Goal: Task Accomplishment & Management: Manage account settings

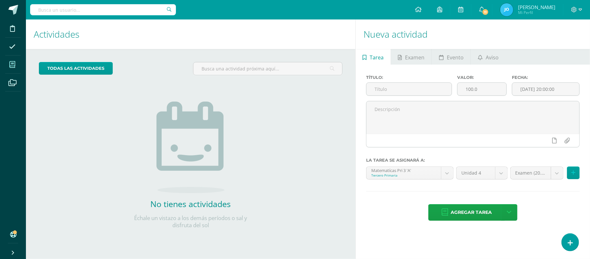
click at [8, 66] on span at bounding box center [12, 64] width 15 height 15
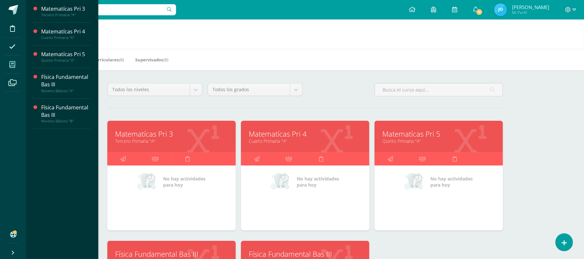
click at [128, 132] on link "Matematícas Pri 3" at bounding box center [171, 134] width 112 height 10
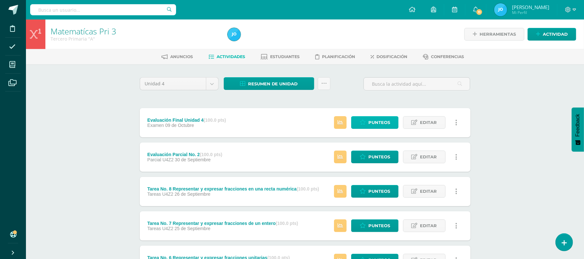
click at [370, 121] on span "Punteos" at bounding box center [379, 122] width 22 height 12
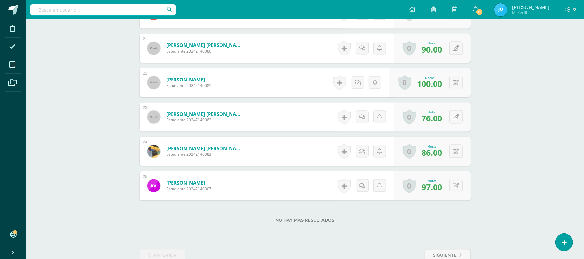
scroll to position [918, 0]
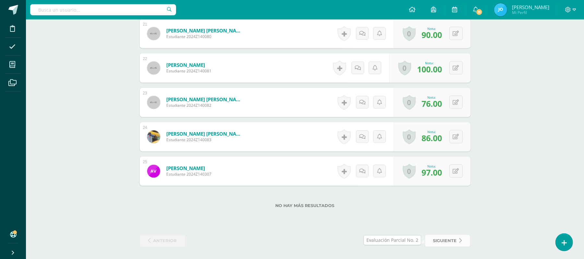
click at [445, 234] on span "siguiente" at bounding box center [445, 240] width 24 height 12
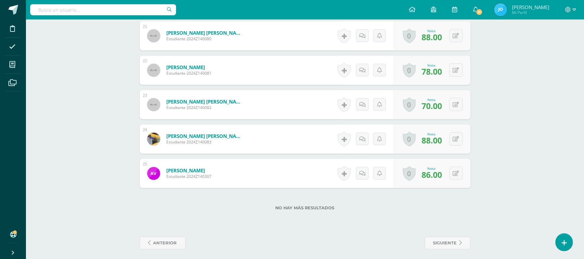
scroll to position [942, 0]
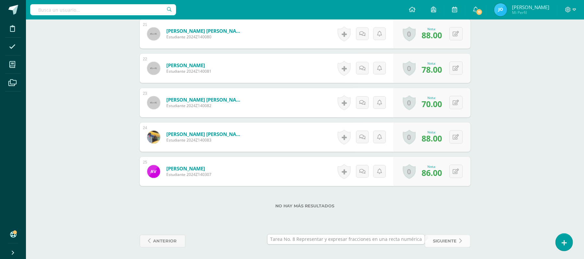
click at [454, 238] on span "siguiente" at bounding box center [445, 241] width 24 height 12
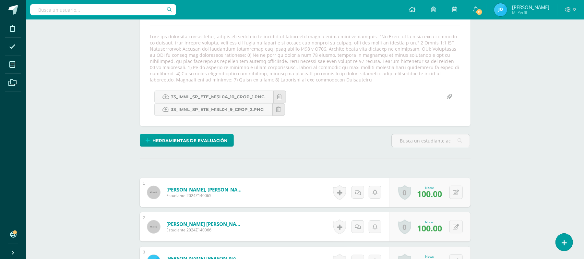
scroll to position [110, 0]
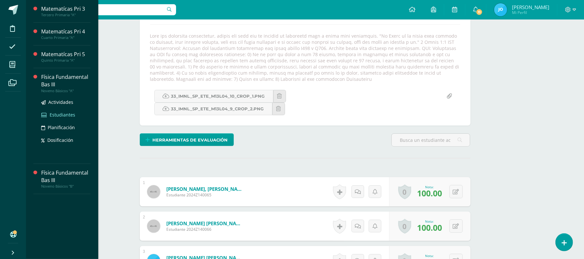
click at [69, 114] on span "Estudiantes" at bounding box center [63, 114] width 26 height 6
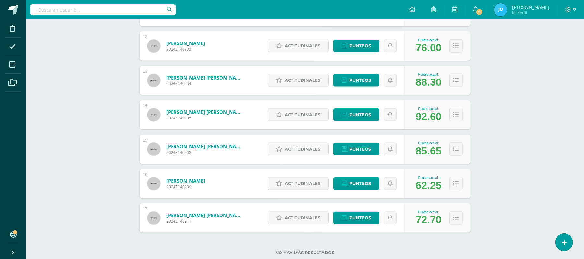
scroll to position [503, 0]
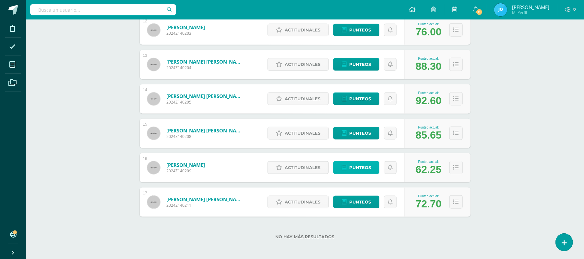
click at [364, 166] on span "Punteos" at bounding box center [360, 167] width 22 height 12
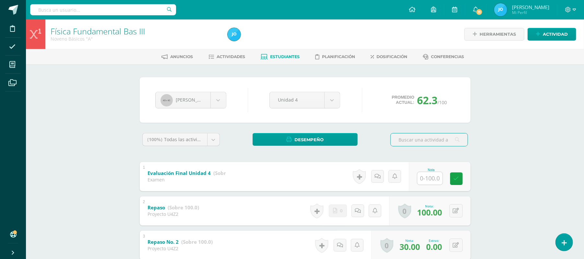
click at [428, 176] on input "text" at bounding box center [429, 178] width 25 height 13
type input "81"
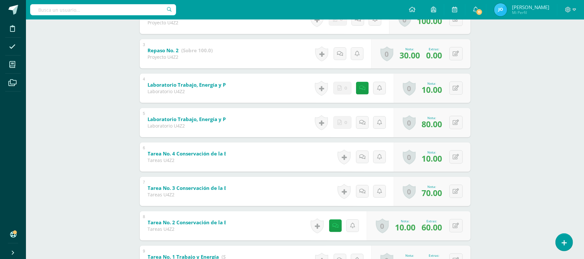
scroll to position [191, 0]
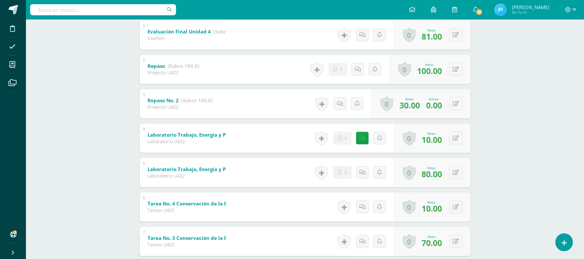
scroll to position [144, 0]
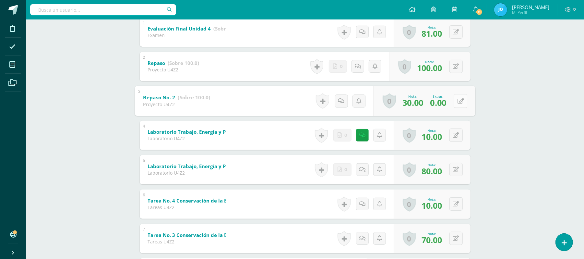
click at [456, 101] on button at bounding box center [460, 101] width 14 height 14
click at [410, 101] on input "0.00" at bounding box center [418, 102] width 26 height 13
type input "40.00"
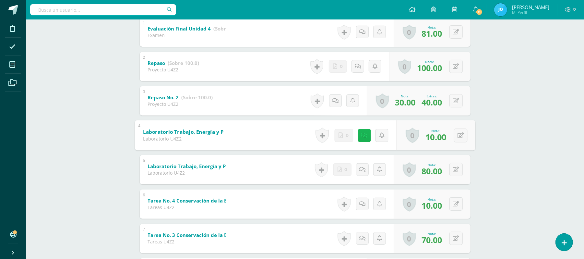
click at [359, 137] on link at bounding box center [363, 135] width 13 height 13
click at [519, 150] on div "Física Fundamental Bas III Noveno Básicos "A" Herramientas Detalle de asistenci…" at bounding box center [305, 188] width 558 height 627
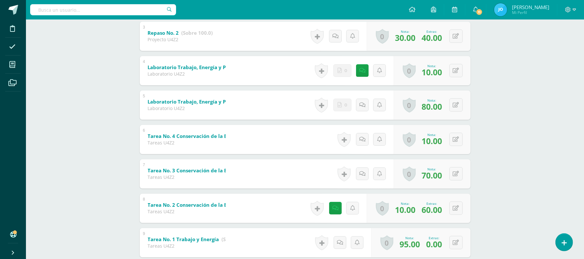
scroll to position [231, 0]
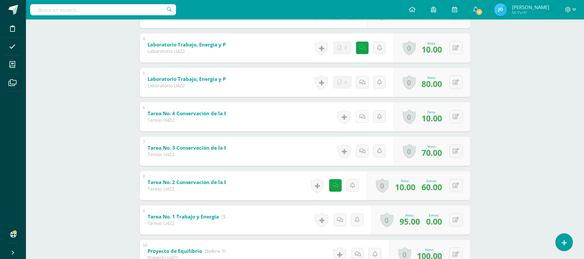
click at [360, 118] on icon at bounding box center [362, 117] width 6 height 6
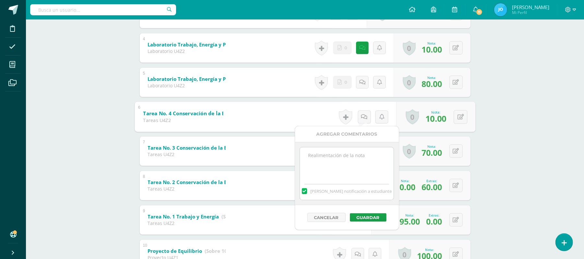
click at [343, 154] on textarea at bounding box center [347, 163] width 94 height 32
click at [313, 194] on div "[PERSON_NAME] notificación a estudiante" at bounding box center [347, 190] width 94 height 20
click at [307, 190] on label at bounding box center [304, 191] width 5 height 6
click at [0, 0] on input "[PERSON_NAME] notificación a estudiante" at bounding box center [0, 0] width 0 height 0
click at [371, 165] on textarea "La estudiante no entregó" at bounding box center [347, 163] width 94 height 32
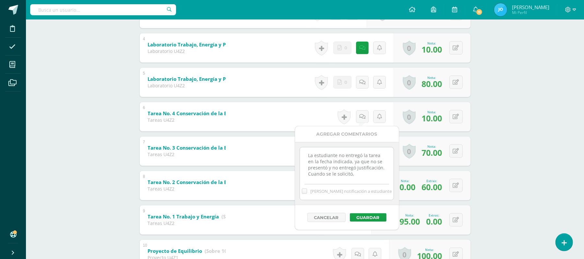
scroll to position [3, 0]
type textarea "La estudiante no entregó la tarea en la fecha indicada, ya que no se presentó y…"
type textarea "14-10-2025: La estudiante no entregó la tarea en la fecha indicada, ya que no s…"
click at [375, 215] on button "Guardar" at bounding box center [368, 217] width 37 height 8
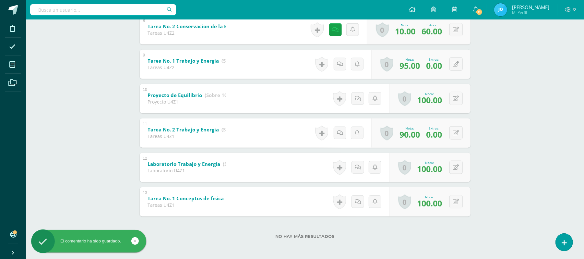
scroll to position [0, 0]
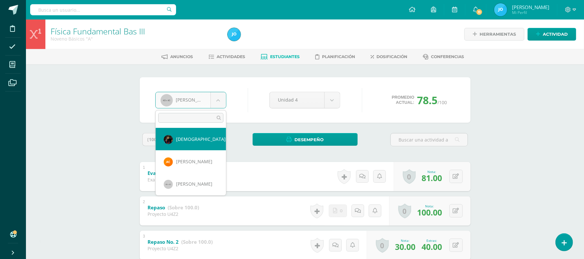
select select "341"
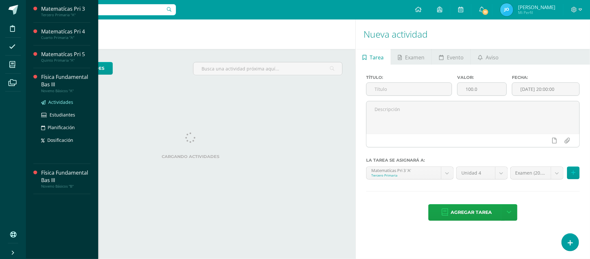
click at [53, 105] on link "Actividades" at bounding box center [65, 101] width 49 height 7
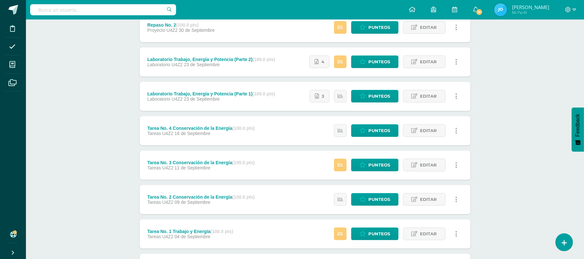
scroll to position [333, 0]
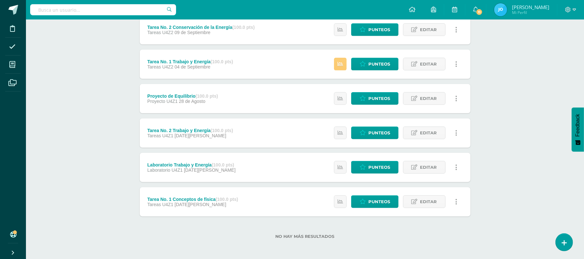
click at [192, 162] on div "Laboratorio Trabajo y Energía (100.0 pts)" at bounding box center [191, 164] width 88 height 5
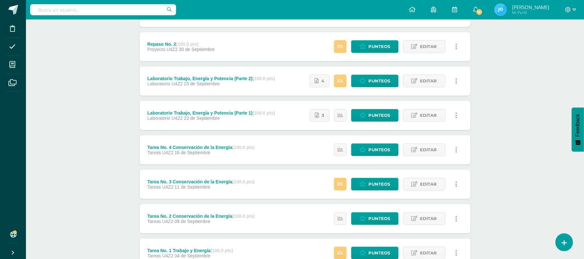
scroll to position [152, 0]
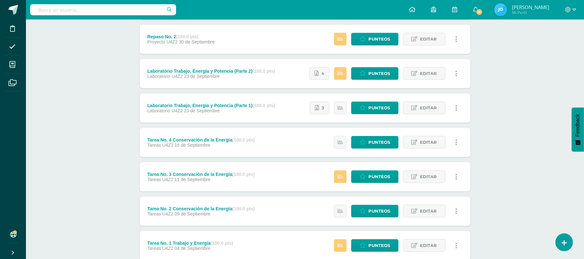
click at [198, 174] on div "Tarea No. 3 Conservación de la Energía (100.0 pts)" at bounding box center [200, 173] width 107 height 5
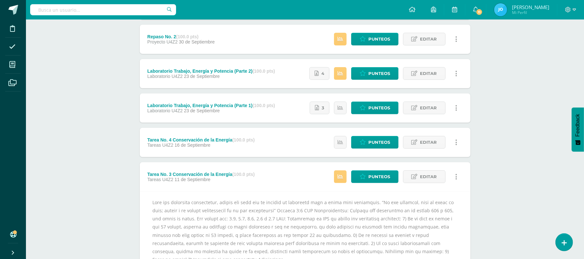
click at [198, 35] on strong "(100.0 pts)" at bounding box center [187, 36] width 22 height 5
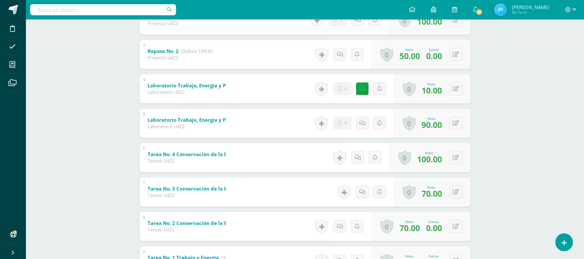
scroll to position [182, 0]
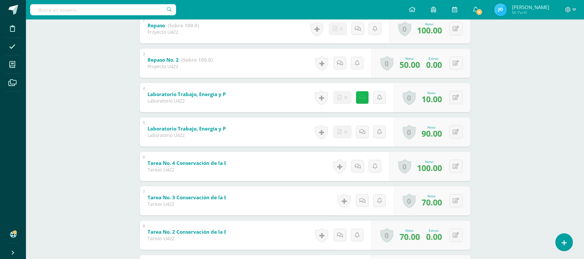
click at [364, 97] on icon at bounding box center [362, 98] width 6 height 6
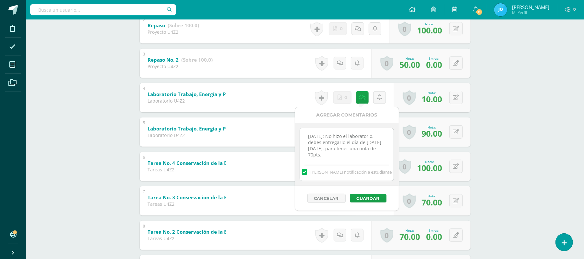
click at [376, 159] on textarea "[DATE]: No hizo el laboratorio, debes entregarlo el día de [DATE] [DATE], para …" at bounding box center [347, 144] width 94 height 32
click at [307, 172] on label at bounding box center [304, 172] width 5 height 6
click at [0, 0] on input "[PERSON_NAME] notificación a estudiante" at bounding box center [0, 0] width 0 height 0
click at [380, 154] on textarea "[DATE]: No hizo el laboratorio, debes entregarlo el día de [DATE] [DATE], para …" at bounding box center [347, 144] width 94 height 32
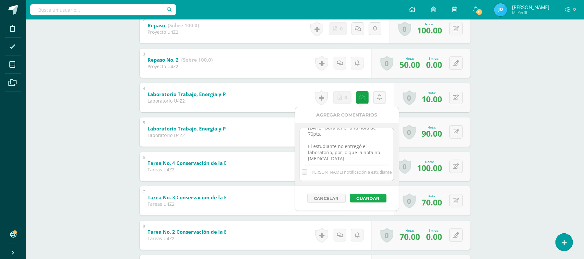
type textarea "[DATE]: No hizo el laboratorio, debes entregarlo el día de [DATE] [DATE], para …"
click at [374, 201] on button "Guardar" at bounding box center [368, 198] width 37 height 8
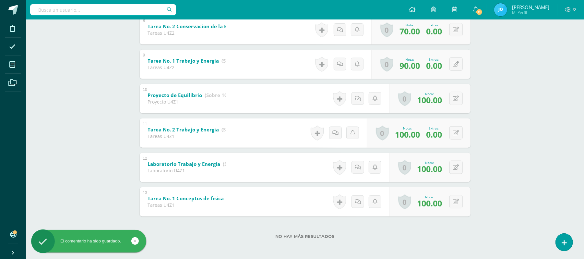
scroll to position [0, 0]
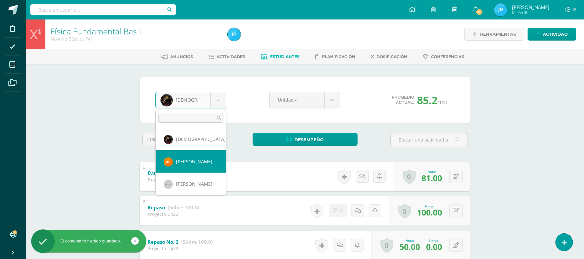
select select "342"
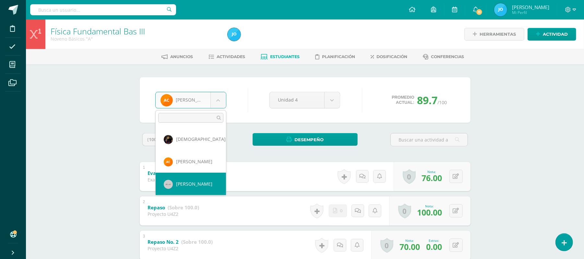
select select "206"
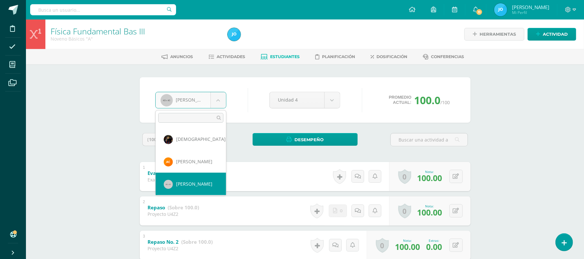
scroll to position [22, 0]
select select "209"
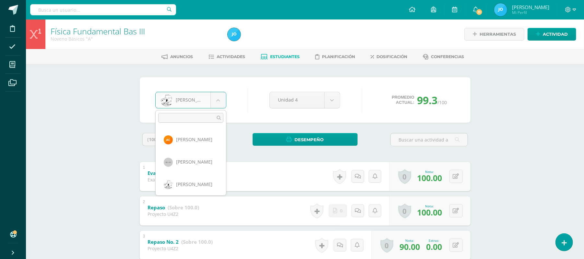
scroll to position [44, 0]
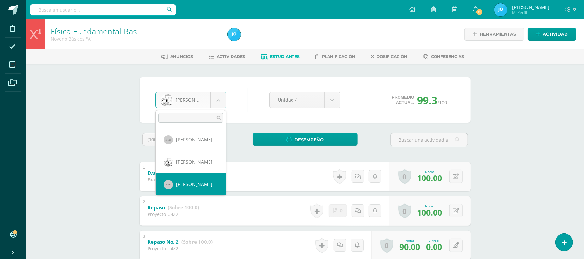
select select "212"
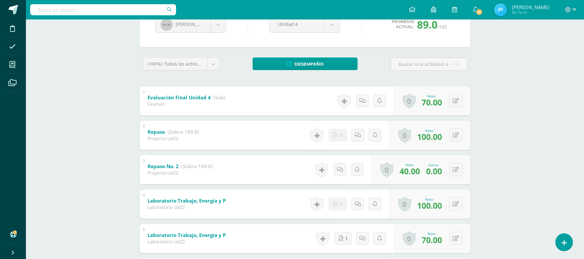
scroll to position [78, 0]
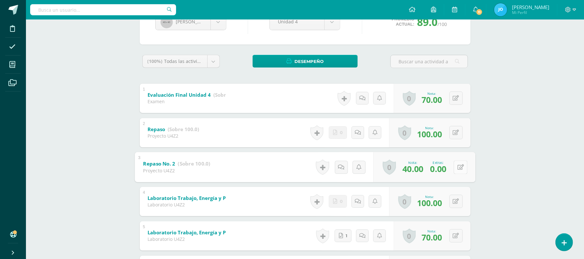
click at [457, 167] on icon at bounding box center [460, 167] width 6 height 6
type input "30"
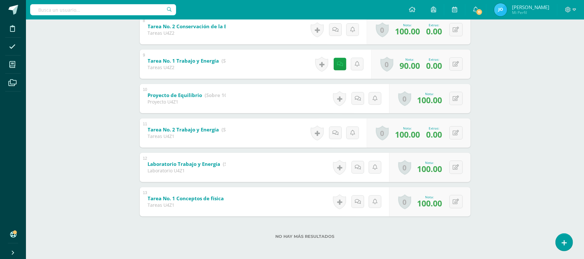
scroll to position [0, 0]
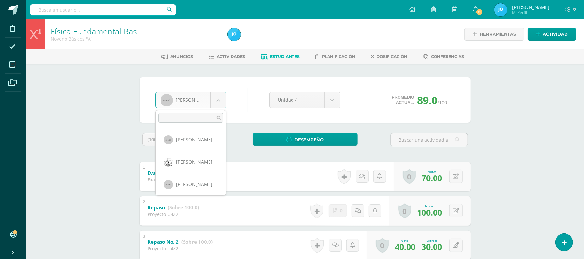
scroll to position [67, 0]
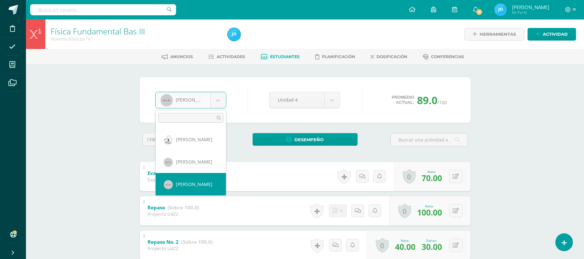
select select "215"
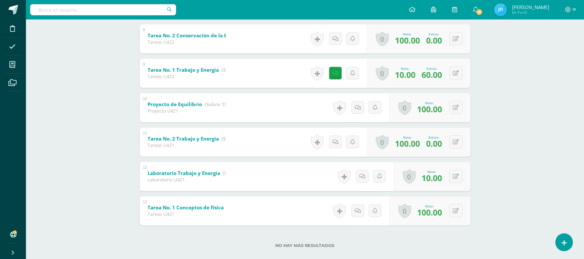
scroll to position [387, 0]
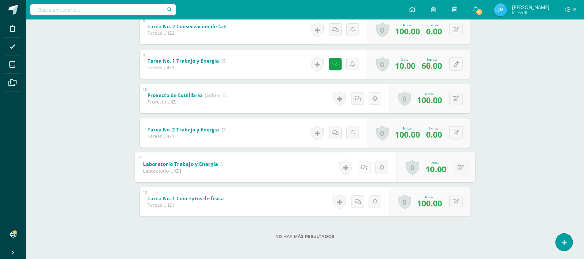
click at [361, 169] on icon at bounding box center [364, 167] width 6 height 6
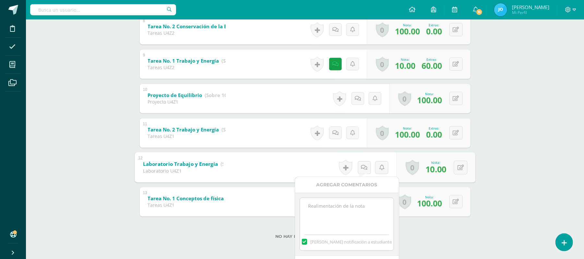
click at [323, 213] on textarea at bounding box center [347, 214] width 94 height 32
click at [307, 240] on label at bounding box center [304, 242] width 5 height 6
click at [0, 0] on input "[PERSON_NAME] notificación a estudiante" at bounding box center [0, 0] width 0 height 0
click at [323, 204] on textarea at bounding box center [347, 214] width 94 height 32
type textarea "14-10-2025: La estudiante no realizó el laboratorio que se había asignado, luego"
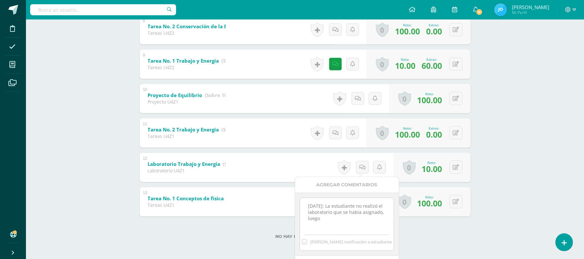
drag, startPoint x: 353, startPoint y: 221, endPoint x: 270, endPoint y: 200, distance: 86.2
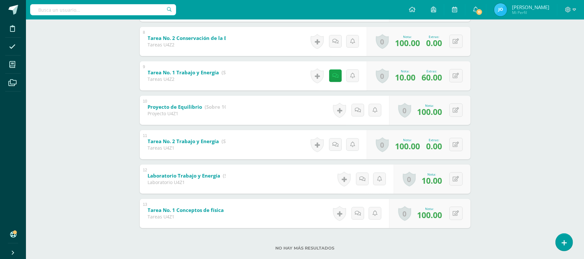
scroll to position [377, 0]
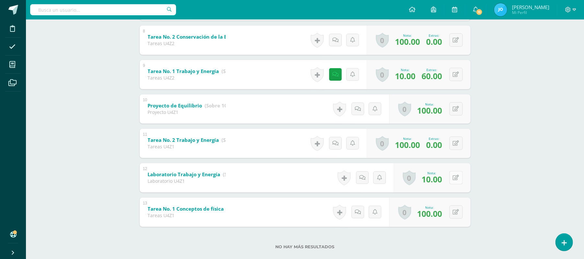
click at [458, 179] on icon at bounding box center [456, 178] width 6 height 6
type input "70"
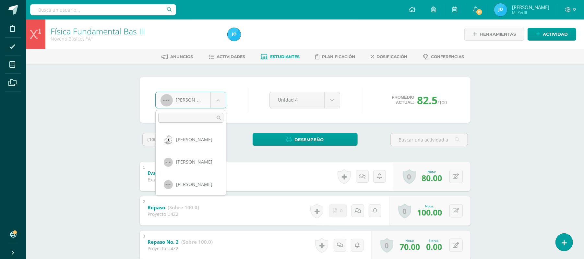
scroll to position [89, 0]
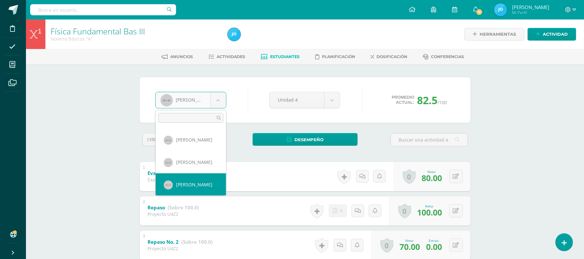
select select "216"
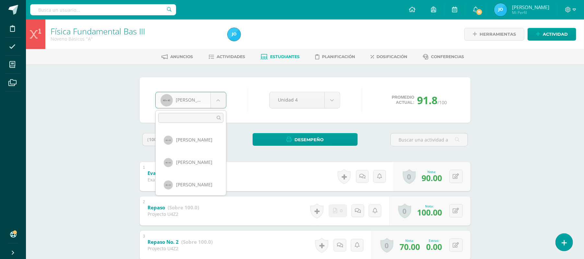
scroll to position [111, 0]
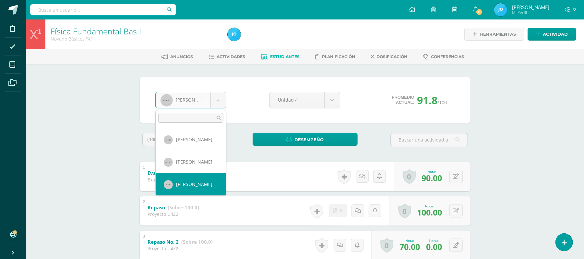
select select "217"
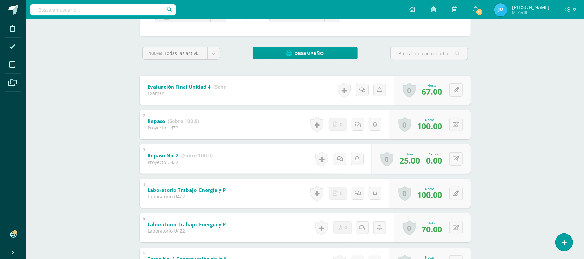
scroll to position [88, 0]
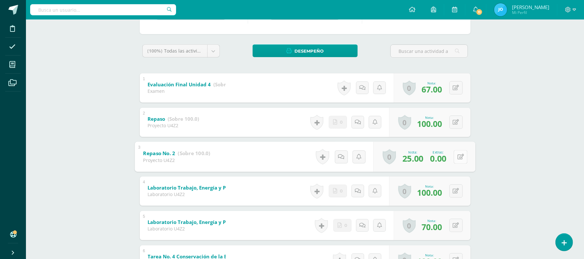
click at [460, 158] on button at bounding box center [460, 157] width 14 height 14
type input "5"
type input "45"
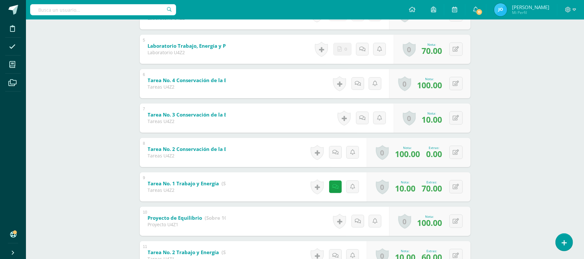
scroll to position [265, 0]
click at [359, 116] on icon at bounding box center [362, 117] width 6 height 6
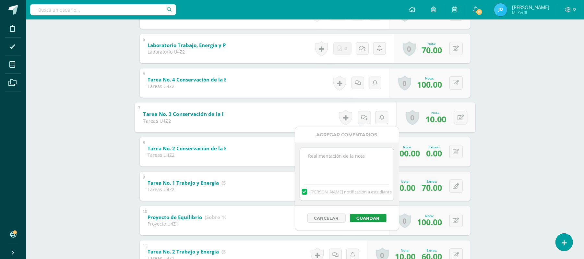
click at [349, 158] on textarea at bounding box center [347, 164] width 94 height 32
click at [307, 191] on label at bounding box center [304, 192] width 5 height 6
click at [0, 0] on input "[PERSON_NAME] notificación a estudiante" at bounding box center [0, 0] width 0 height 0
click at [380, 169] on textarea "14-10-2025: La estudiante no ent" at bounding box center [347, 164] width 94 height 32
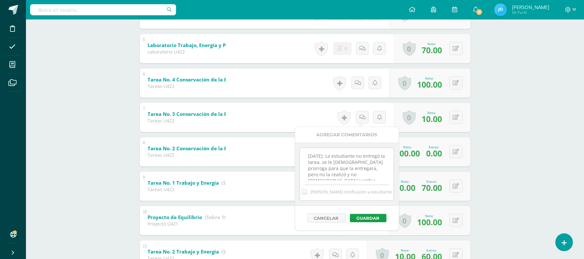
scroll to position [3, 0]
type textarea "14-10-2025: La estudiante no entregó la tarea, se le dio prorroga para que la e…"
click at [379, 216] on button "Guardar" at bounding box center [368, 218] width 37 height 8
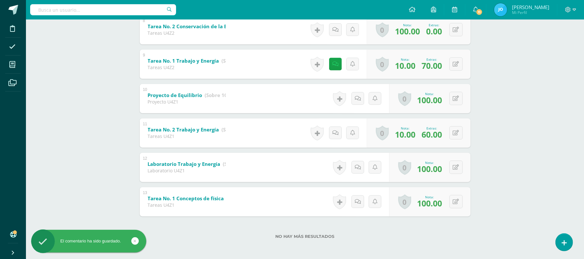
scroll to position [5, 0]
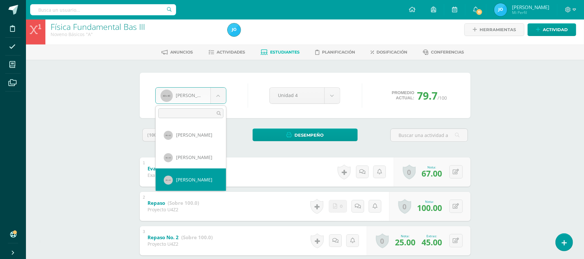
scroll to position [134, 0]
select select "218"
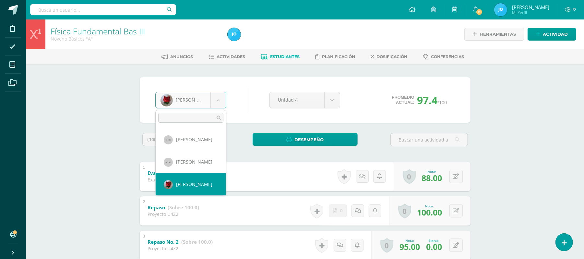
scroll to position [156, 0]
select select "219"
drag, startPoint x: 215, startPoint y: 100, endPoint x: 228, endPoint y: 246, distance: 146.4
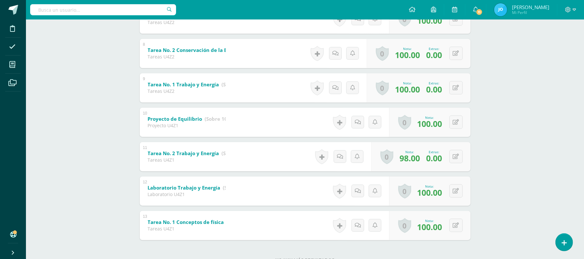
scroll to position [387, 0]
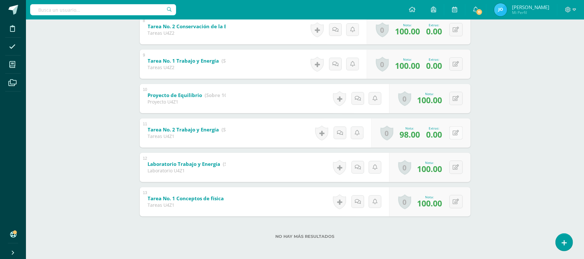
click at [458, 127] on button at bounding box center [455, 132] width 13 height 13
type input "100"
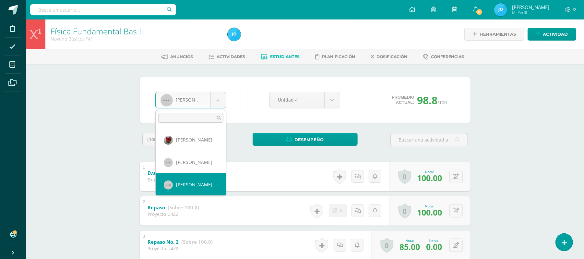
select select "220"
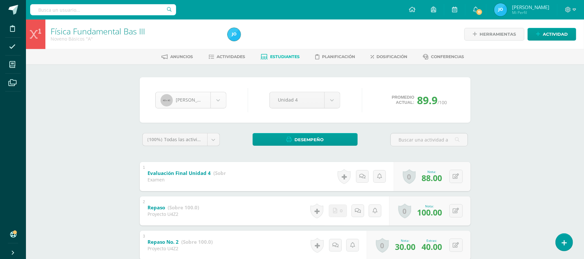
scroll to position [178, 0]
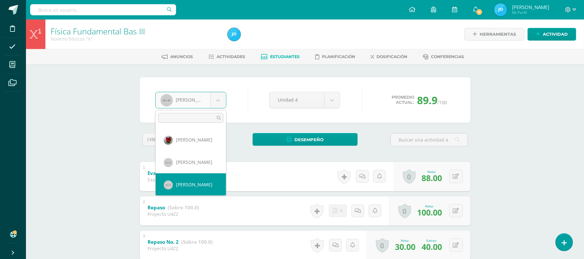
scroll to position [201, 0]
select select "222"
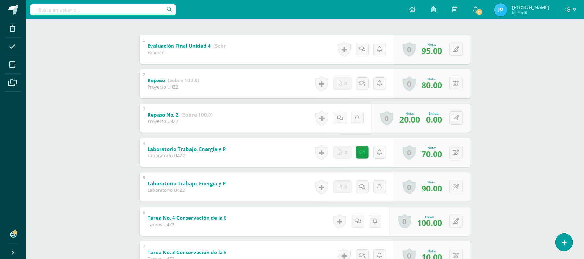
scroll to position [130, 0]
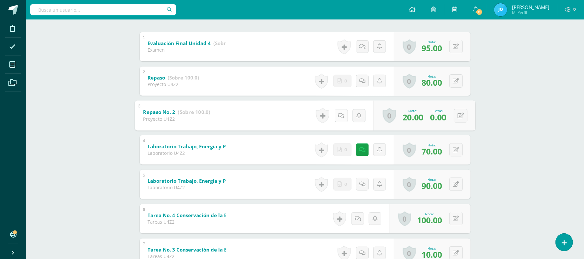
click at [338, 117] on icon at bounding box center [341, 115] width 6 height 6
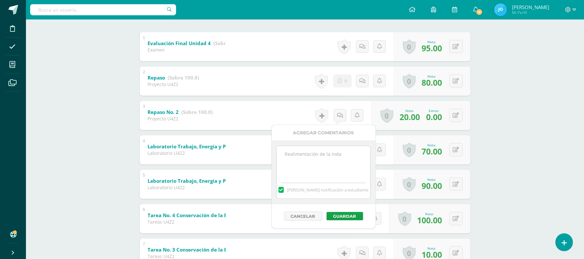
click at [331, 164] on textarea at bounding box center [323, 162] width 94 height 32
click at [284, 191] on label at bounding box center [280, 190] width 5 height 6
click at [0, 0] on input "[PERSON_NAME] notificación a estudiante" at bounding box center [0, 0] width 0 height 0
click at [297, 165] on textarea at bounding box center [323, 162] width 94 height 32
drag, startPoint x: 342, startPoint y: 160, endPoint x: 339, endPoint y: 156, distance: 5.1
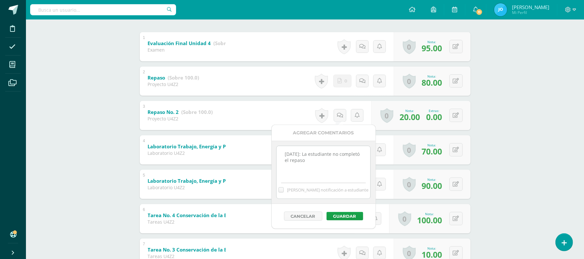
click at [339, 156] on textarea "[DATE]: La estudiante no completó el repaso" at bounding box center [323, 162] width 94 height 32
click at [330, 164] on textarea "[DATE]: La estudiante no completó el repaso" at bounding box center [323, 162] width 94 height 32
drag, startPoint x: 331, startPoint y: 161, endPoint x: 347, endPoint y: 155, distance: 17.3
click at [347, 155] on textarea "14-10-2025: La estudiante no completó el repaso" at bounding box center [323, 162] width 94 height 32
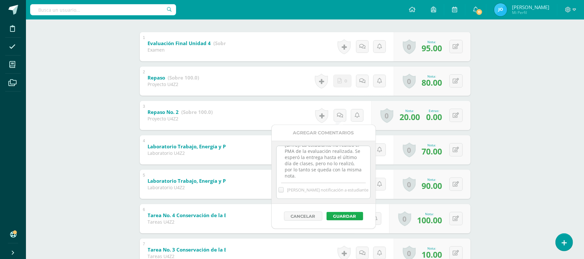
type textarea "14-10-2025: La estudiante no realizó el PMA de la evaluación realizada. Se espe…"
click at [345, 214] on button "Guardar" at bounding box center [344, 216] width 37 height 8
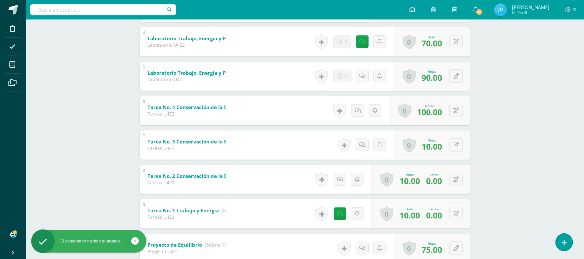
scroll to position [251, 0]
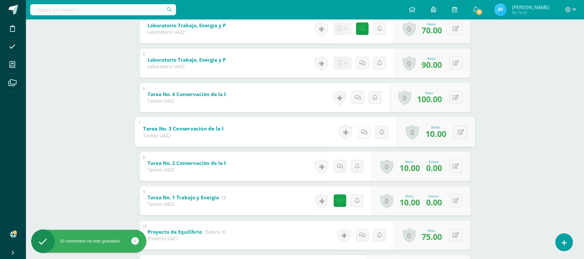
click at [361, 132] on icon at bounding box center [364, 132] width 6 height 6
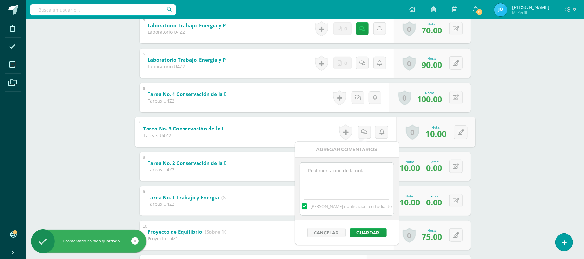
click at [326, 179] on textarea at bounding box center [347, 178] width 94 height 32
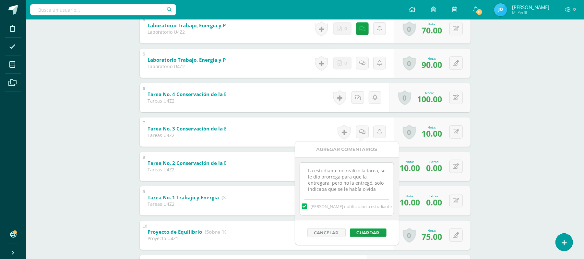
scroll to position [3, 0]
type textarea "La estudiante no realizó la tarea, se le dio prorroga para que la entregara, pe…"
click at [312, 209] on div "[PERSON_NAME] notificación a estudiante" at bounding box center [347, 205] width 94 height 20
click at [307, 206] on label at bounding box center [304, 206] width 5 height 6
click at [0, 0] on input "[PERSON_NAME] notificación a estudiante" at bounding box center [0, 0] width 0 height 0
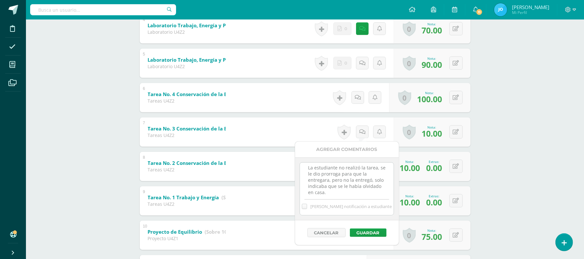
scroll to position [0, 0]
drag, startPoint x: 360, startPoint y: 192, endPoint x: 261, endPoint y: 152, distance: 107.1
click at [261, 152] on body "El comentario ha sido guardado. Disciplina Asistencia Mis cursos Archivos Sopor…" at bounding box center [292, 72] width 584 height 646
click at [365, 231] on button "Guardar" at bounding box center [368, 232] width 37 height 8
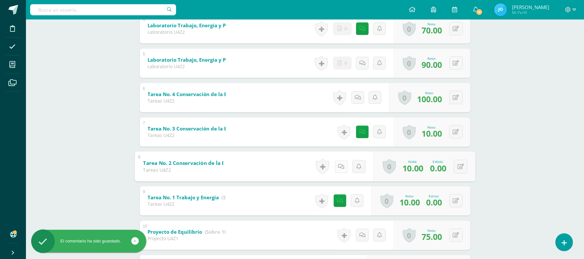
click at [338, 169] on link at bounding box center [340, 166] width 13 height 13
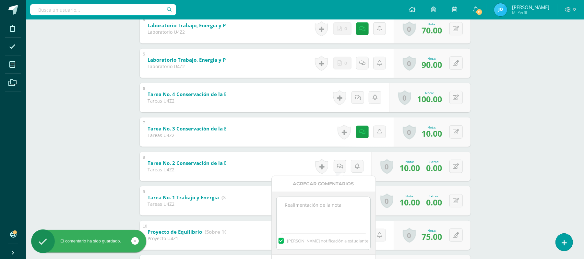
click at [340, 207] on textarea at bounding box center [323, 213] width 94 height 32
paste textarea "La estudiante no realizó la tarea, se le dio prorroga para que la entregara, pe…"
type textarea "La estudiante no realizó la tarea, se le dio prorroga para que la entregara, pe…"
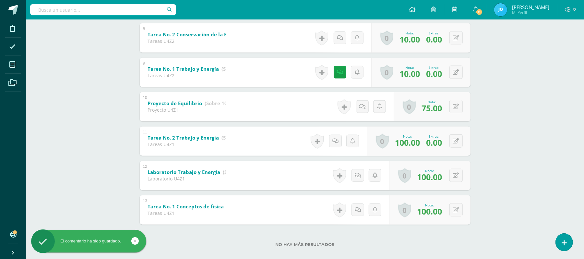
scroll to position [378, 0]
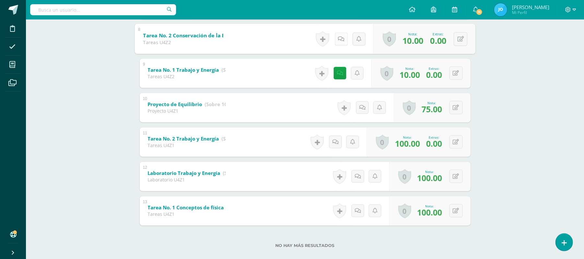
click at [340, 37] on icon at bounding box center [341, 39] width 6 height 6
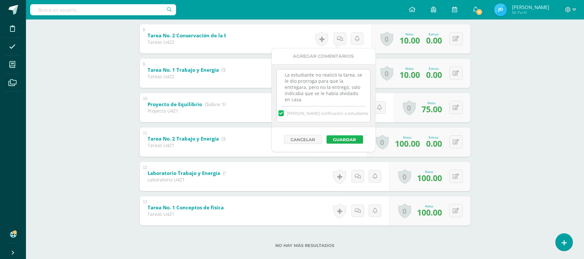
click at [347, 137] on button "Guardar" at bounding box center [344, 139] width 37 height 8
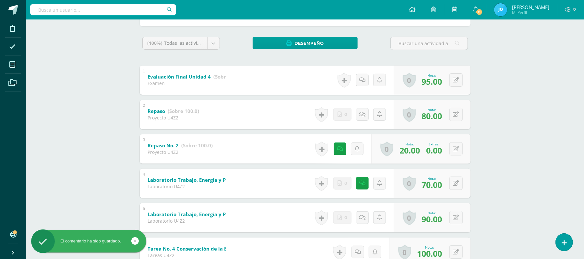
scroll to position [0, 0]
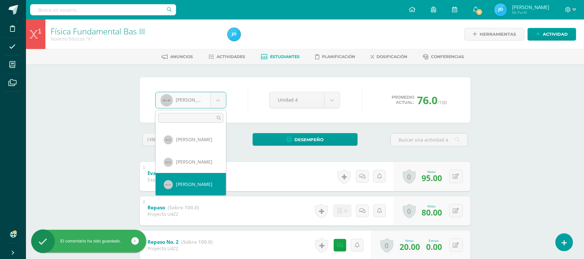
scroll to position [223, 0]
select select "223"
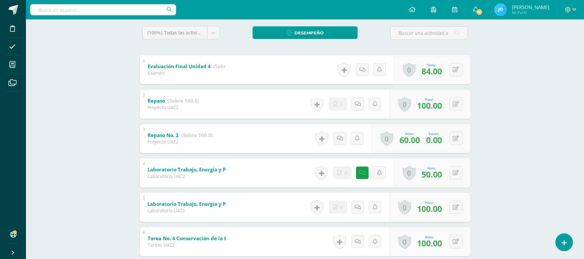
scroll to position [108, 0]
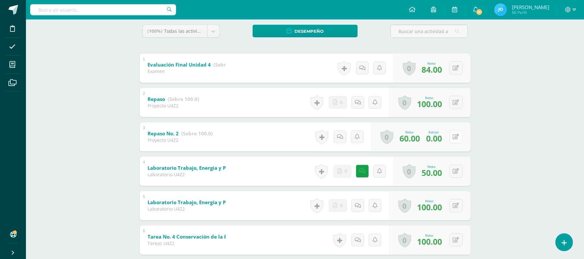
click at [454, 137] on button at bounding box center [455, 136] width 13 height 13
type input "10"
click at [358, 173] on link at bounding box center [362, 171] width 13 height 13
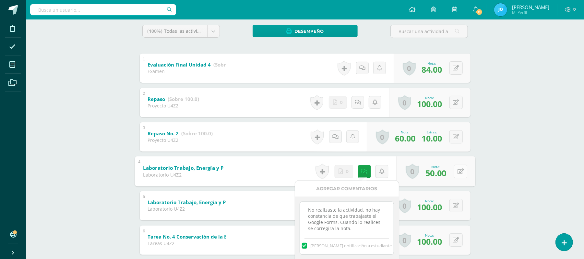
click at [458, 172] on icon at bounding box center [460, 171] width 6 height 6
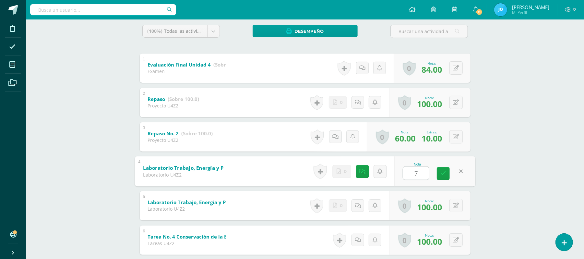
type input "70"
click at [363, 173] on icon at bounding box center [362, 171] width 6 height 6
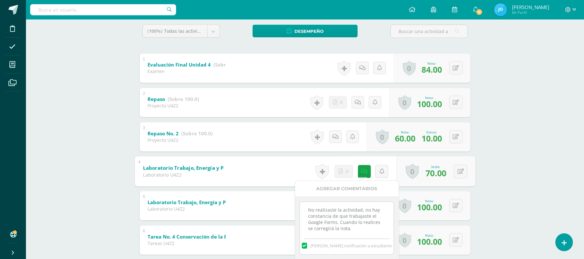
click at [307, 248] on label at bounding box center [304, 245] width 5 height 6
click at [0, 0] on input "[PERSON_NAME] notificación a estudiante" at bounding box center [0, 0] width 0 height 0
click at [363, 229] on textarea "No realizaste la actividad, no hay constancia de que trabajaste el Google Forms…" at bounding box center [347, 218] width 94 height 32
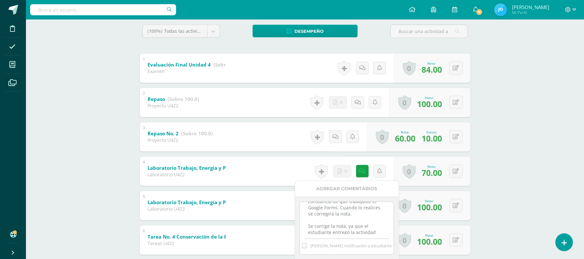
scroll to position [21, 0]
type textarea "No realizaste la actividad, no hay constancia de que trabajaste el Google Forms…"
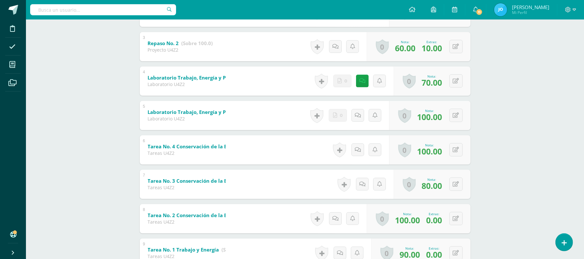
scroll to position [200, 0]
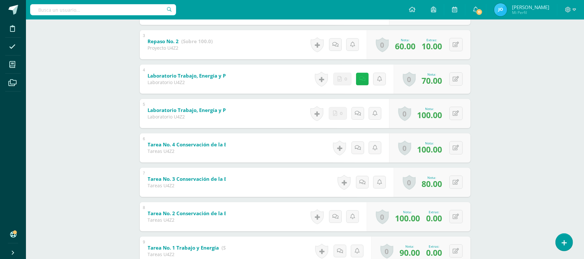
click at [366, 78] on link at bounding box center [362, 79] width 13 height 13
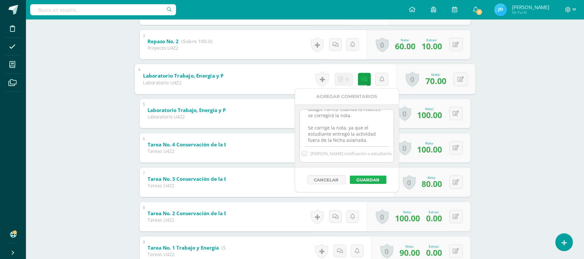
click at [369, 179] on button "Guardar" at bounding box center [368, 179] width 37 height 8
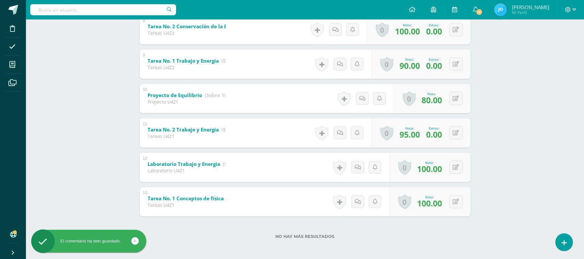
scroll to position [0, 0]
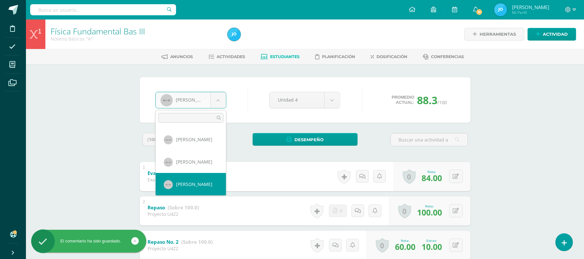
scroll to position [246, 0]
select select "224"
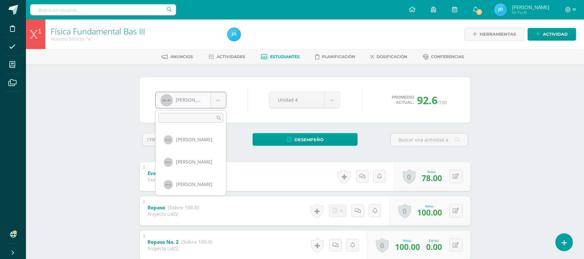
scroll to position [268, 0]
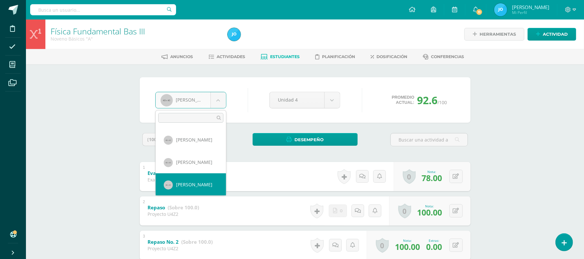
select select "227"
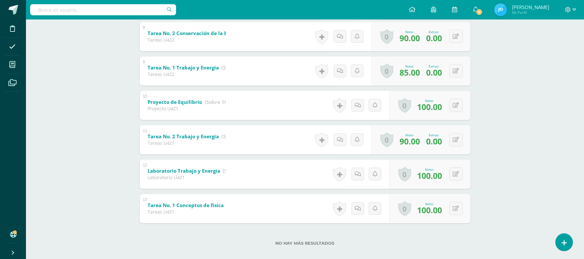
scroll to position [387, 0]
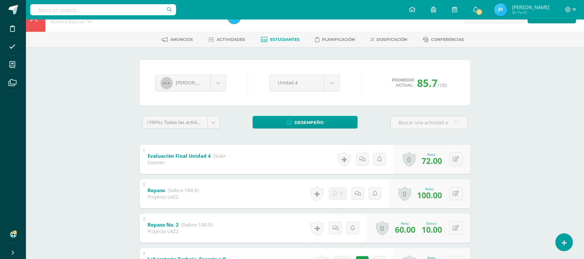
scroll to position [0, 0]
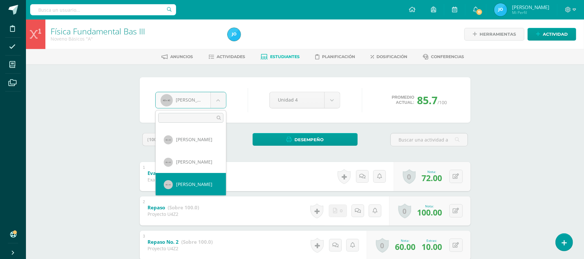
select select "228"
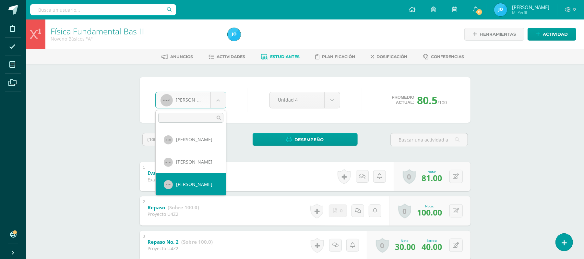
scroll to position [313, 0]
select select "230"
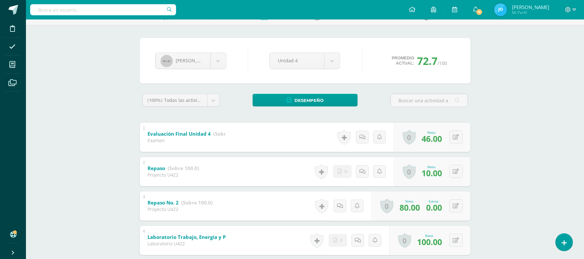
scroll to position [40, 0]
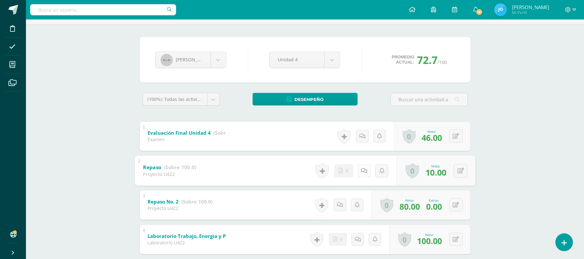
click at [361, 169] on icon at bounding box center [364, 171] width 6 height 6
click at [466, 171] on button at bounding box center [460, 171] width 14 height 14
type input "70"
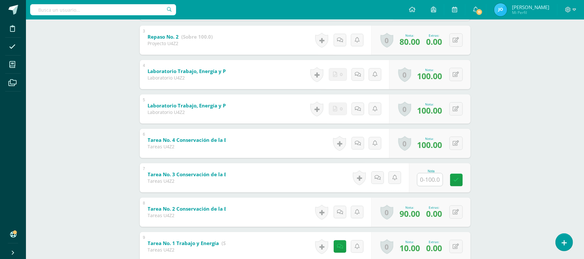
scroll to position [208, 0]
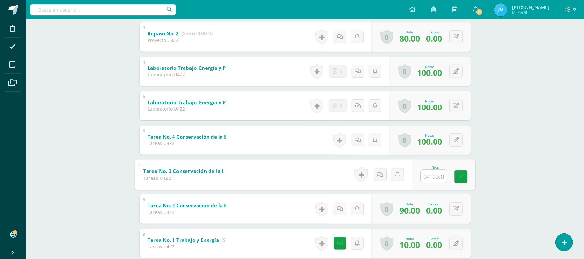
click at [435, 173] on input "text" at bounding box center [433, 176] width 26 height 13
type input "10"
click at [381, 176] on icon at bounding box center [382, 174] width 6 height 6
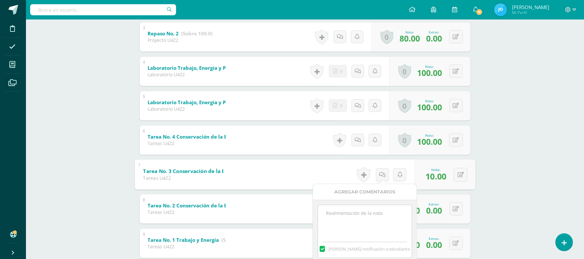
click at [369, 224] on textarea at bounding box center [365, 221] width 94 height 32
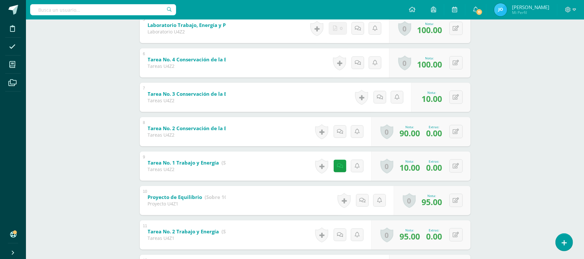
scroll to position [314, 0]
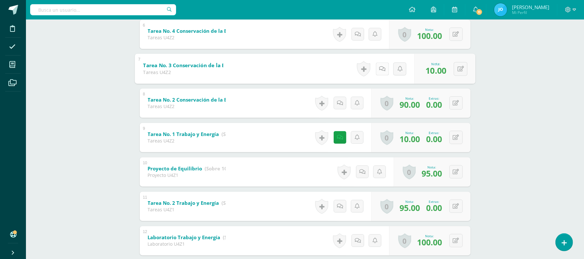
click at [380, 67] on icon at bounding box center [382, 69] width 6 height 6
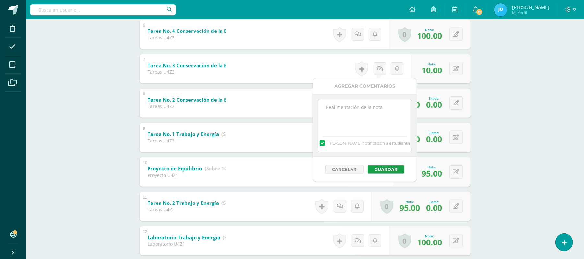
click at [362, 126] on textarea at bounding box center [365, 115] width 94 height 32
click at [333, 144] on label "[PERSON_NAME] notificación a estudiante" at bounding box center [365, 143] width 94 height 6
click at [0, 0] on input "[PERSON_NAME] notificación a estudiante" at bounding box center [0, 0] width 0 height 0
click at [349, 116] on textarea at bounding box center [365, 115] width 94 height 32
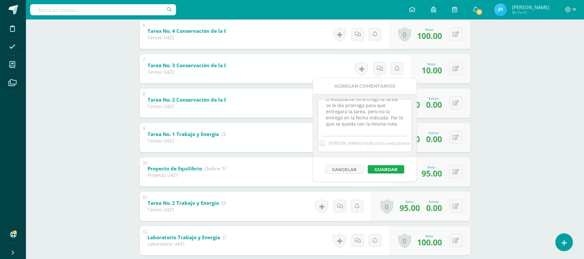
type textarea "El estudiante no entregó la tarea, se le dio prorroga para que entregara la tar…"
click at [400, 170] on button "Guardar" at bounding box center [386, 169] width 37 height 8
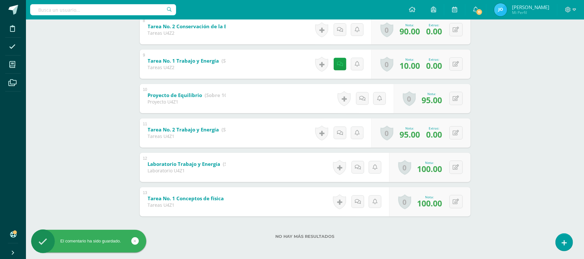
scroll to position [0, 0]
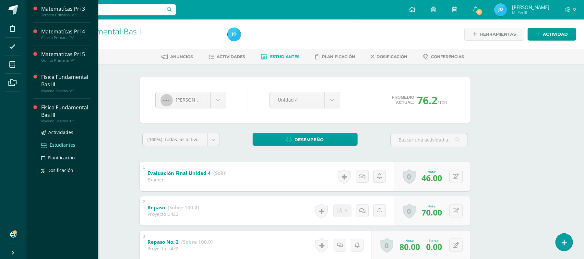
click at [57, 144] on span "Estudiantes" at bounding box center [63, 145] width 26 height 6
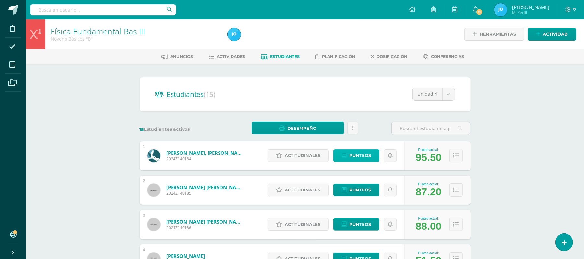
click at [363, 153] on span "Punteos" at bounding box center [360, 155] width 22 height 12
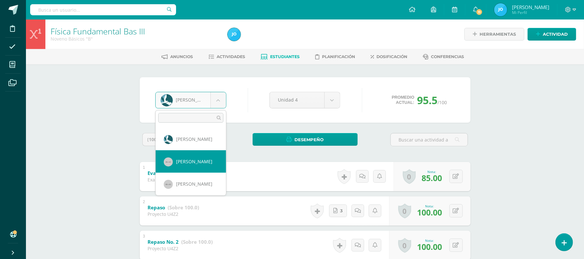
select select "204"
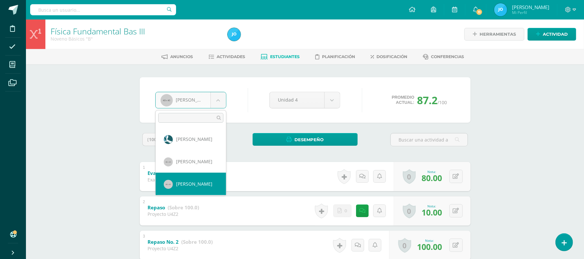
select select "205"
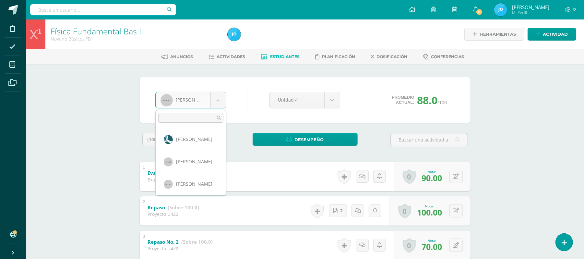
scroll to position [22, 0]
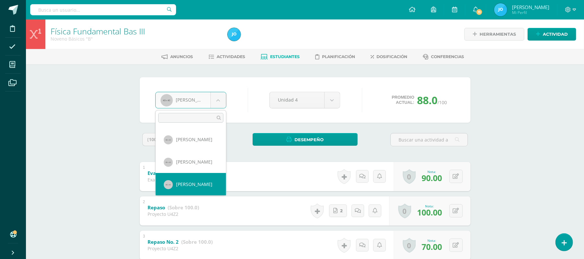
select select "207"
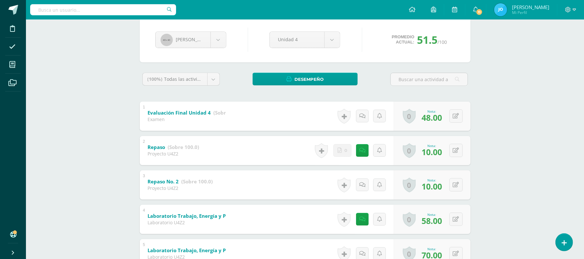
scroll to position [64, 0]
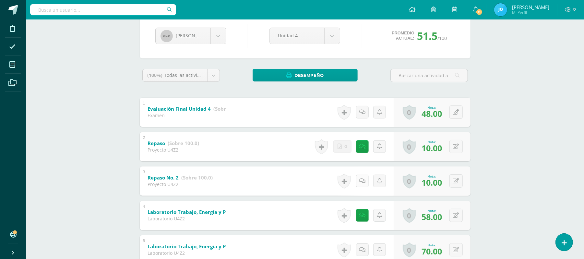
click at [362, 179] on icon at bounding box center [362, 181] width 6 height 6
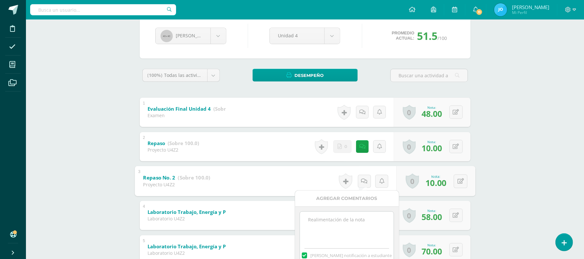
click at [307, 252] on label at bounding box center [304, 255] width 5 height 6
click at [0, 0] on input "[PERSON_NAME] notificación a estudiante" at bounding box center [0, 0] width 0 height 0
click at [327, 227] on textarea at bounding box center [347, 227] width 94 height 32
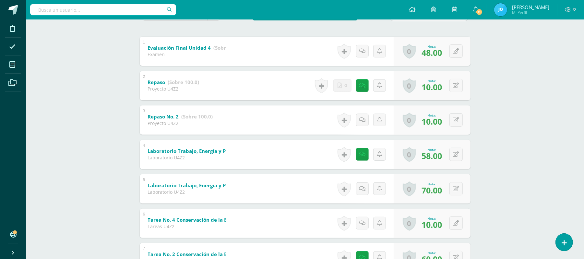
scroll to position [126, 0]
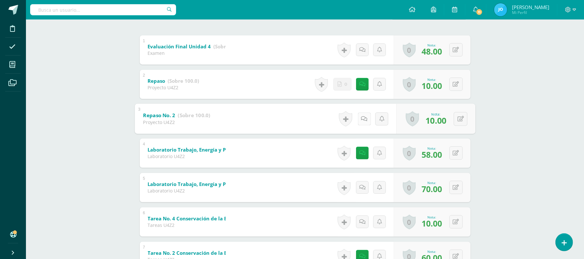
click at [361, 118] on icon at bounding box center [364, 119] width 6 height 6
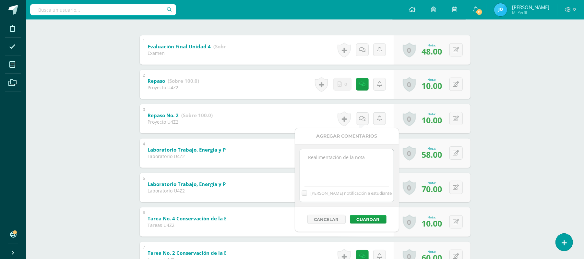
click at [358, 167] on textarea at bounding box center [347, 165] width 94 height 32
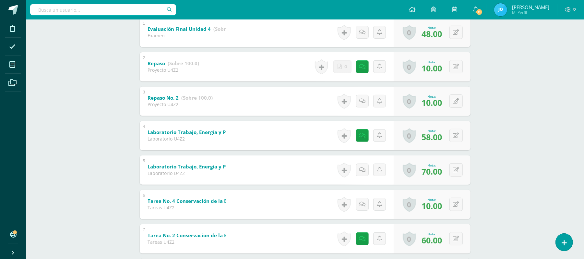
scroll to position [145, 0]
click at [363, 103] on link at bounding box center [362, 100] width 13 height 13
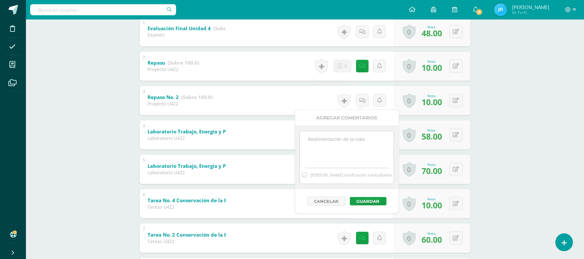
click at [364, 135] on textarea at bounding box center [347, 147] width 94 height 32
type textarea "E"
type textarea "La estudiante no realizó el"
click at [455, 139] on button at bounding box center [460, 135] width 14 height 14
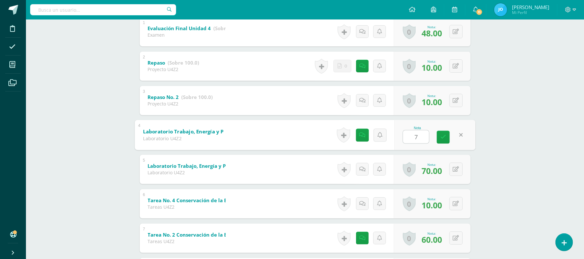
type input "70"
click at [361, 137] on icon at bounding box center [364, 135] width 6 height 6
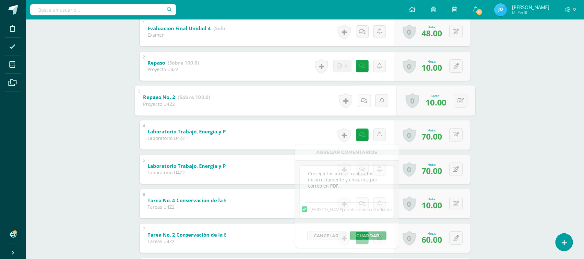
click at [363, 99] on icon at bounding box center [364, 101] width 6 height 6
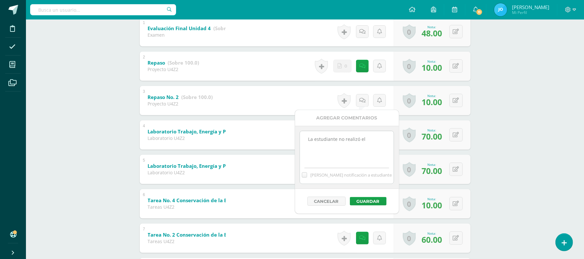
click at [358, 143] on textarea "La estudiante no realizó el" at bounding box center [347, 147] width 94 height 32
click at [379, 137] on textarea "La estudiante no realizó el" at bounding box center [347, 147] width 94 height 32
type textarea "La estudiante no realizó el repaso y no lo entregó en la fecha acordada. Por lo…"
click at [379, 200] on button "Guardar" at bounding box center [368, 201] width 37 height 8
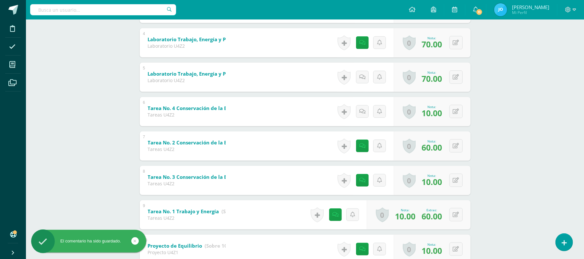
scroll to position [241, 0]
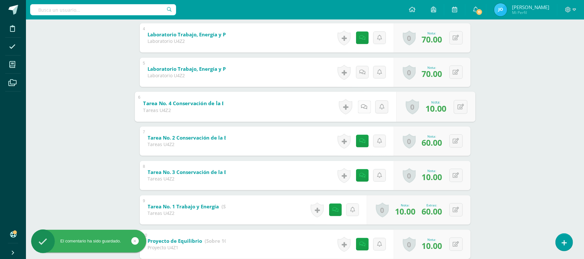
click at [361, 105] on icon at bounding box center [364, 107] width 6 height 6
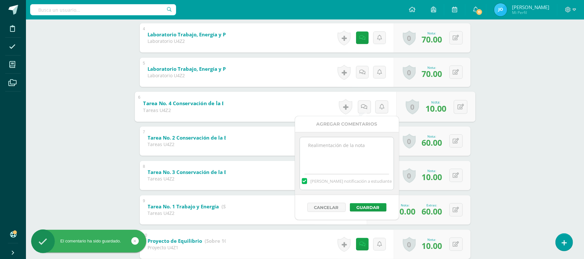
click at [307, 181] on label at bounding box center [304, 181] width 5 height 6
click at [0, 0] on input "[PERSON_NAME] notificación a estudiante" at bounding box center [0, 0] width 0 height 0
click at [345, 162] on textarea at bounding box center [347, 153] width 94 height 32
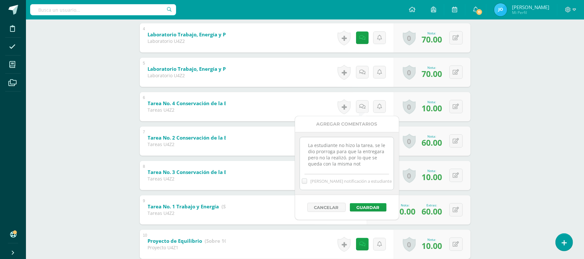
scroll to position [3, 0]
click at [372, 156] on textarea "La estudiante no hizo la tarea, se le dio prorroga para que la entregara pero n…" at bounding box center [347, 153] width 94 height 32
drag, startPoint x: 331, startPoint y: 168, endPoint x: 288, endPoint y: 124, distance: 61.4
click at [288, 124] on body "El comentario ha sido guardado. Disciplina Asistencia Mis cursos Archivos Sopor…" at bounding box center [292, 82] width 584 height 646
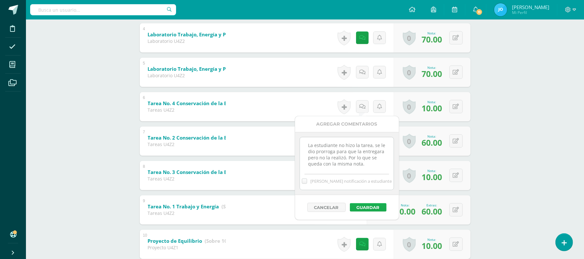
type textarea "La estudiante no hizo la tarea, se le dio prorroga para que la entregara pero n…"
click at [379, 205] on button "Guardar" at bounding box center [368, 207] width 37 height 8
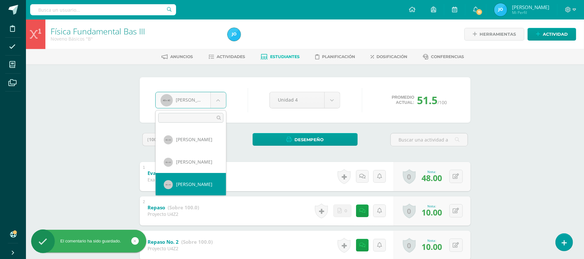
scroll to position [44, 0]
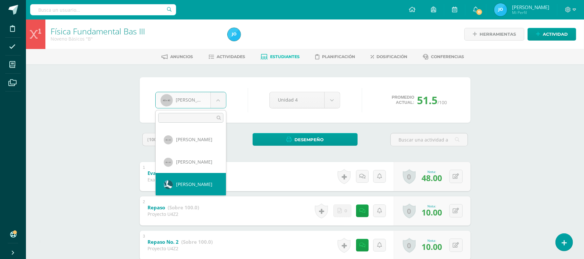
select select "208"
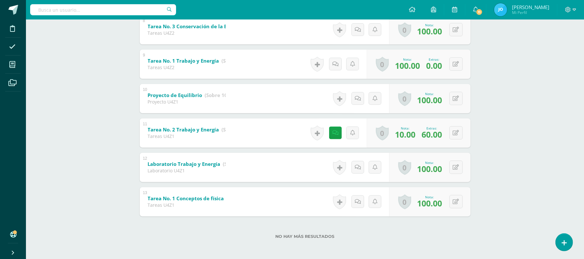
scroll to position [53, 0]
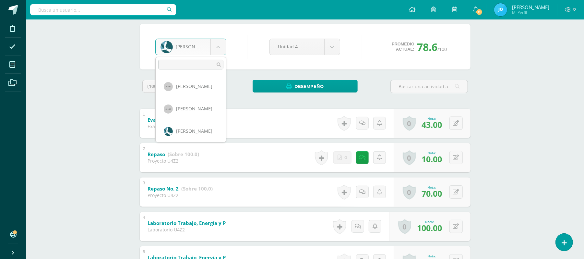
scroll to position [67, 0]
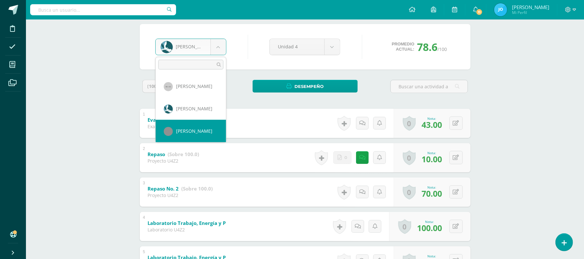
select select "210"
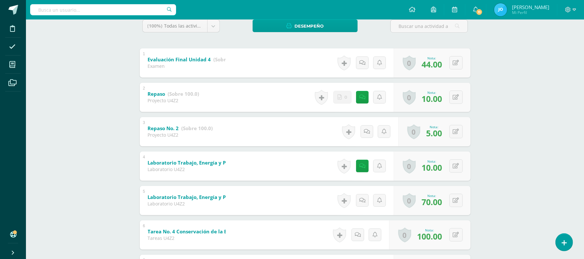
scroll to position [115, 0]
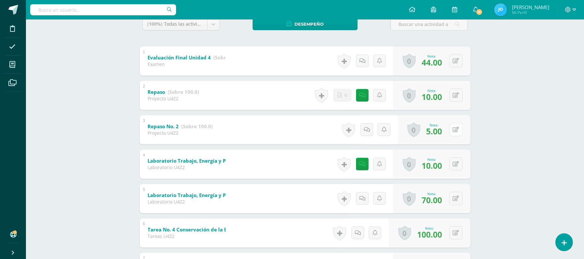
click at [452, 130] on button at bounding box center [455, 129] width 13 height 13
type input "10"
click at [363, 133] on link at bounding box center [362, 129] width 13 height 13
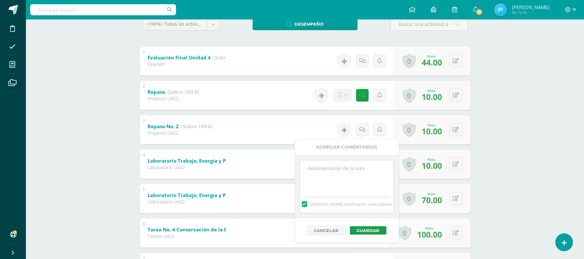
click at [354, 183] on textarea at bounding box center [347, 176] width 94 height 32
click at [307, 205] on label at bounding box center [304, 204] width 5 height 6
click at [0, 0] on input "[PERSON_NAME] notificación a estudiante" at bounding box center [0, 0] width 0 height 0
click at [329, 179] on textarea at bounding box center [347, 176] width 94 height 32
paste textarea "La estudiante no hizo la tarea, se le dio prorroga para que la entregara pero n…"
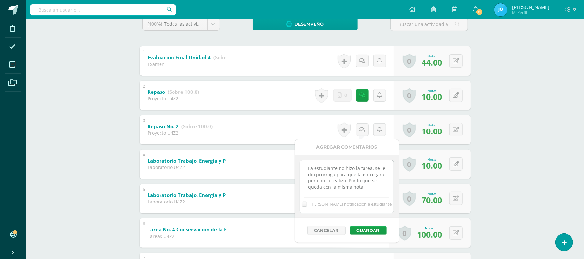
scroll to position [3, 0]
click at [313, 165] on textarea "La estudiante no hizo la tarea, se le dio prorroga para que la entregara pero n…" at bounding box center [347, 176] width 94 height 32
type textarea "El estudiante no hizo el repaso, se le dio prorroga para que la entregara pero …"
click at [365, 231] on button "Guardar" at bounding box center [368, 230] width 37 height 8
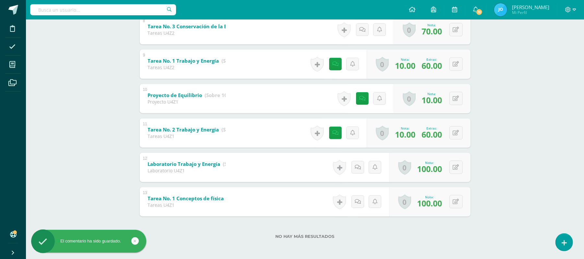
scroll to position [0, 0]
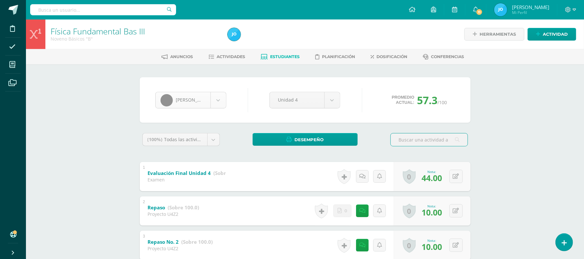
scroll to position [67, 0]
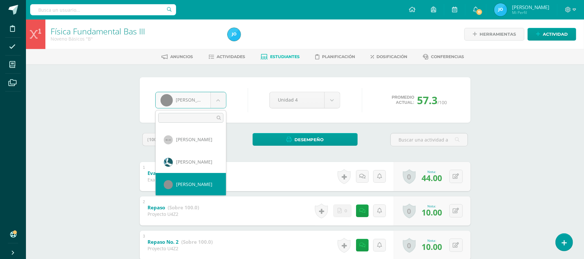
scroll to position [89, 0]
select select "211"
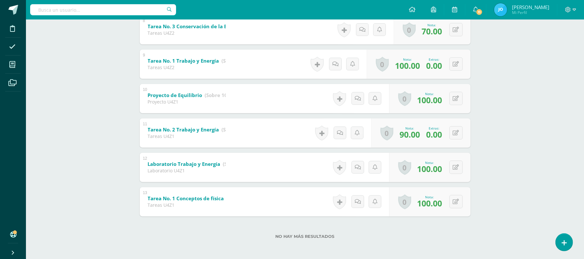
scroll to position [18, 0]
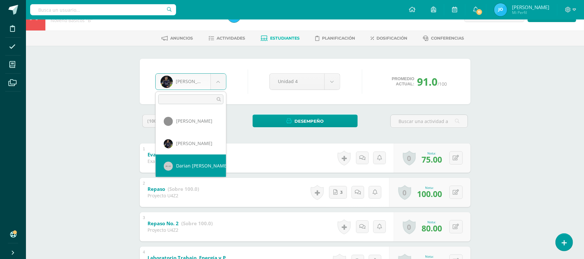
select select "214"
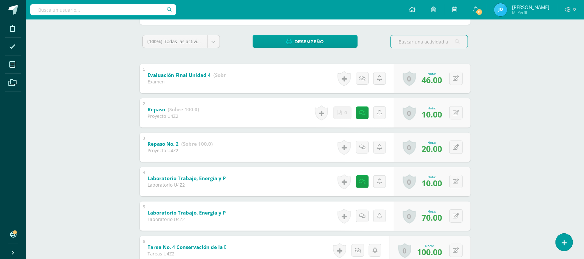
scroll to position [102, 0]
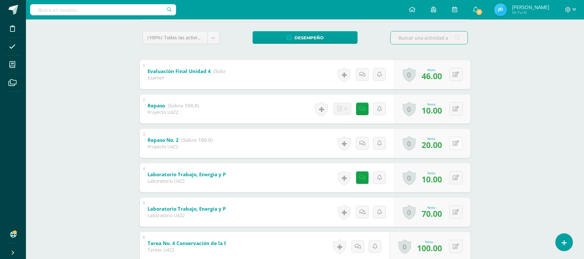
click at [457, 141] on icon at bounding box center [456, 143] width 6 height 6
type input "70"
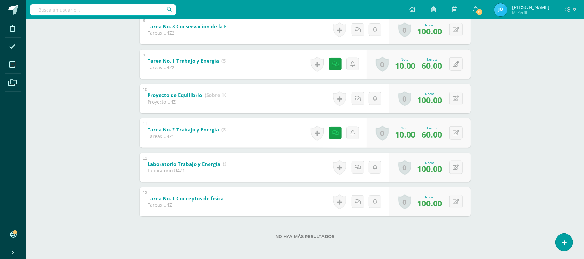
scroll to position [0, 0]
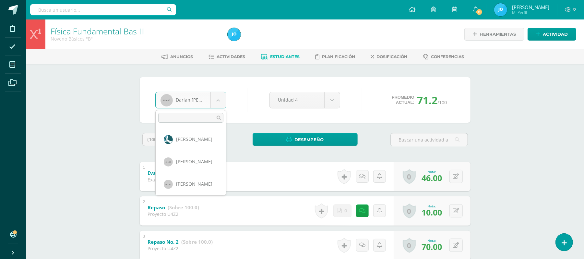
scroll to position [134, 0]
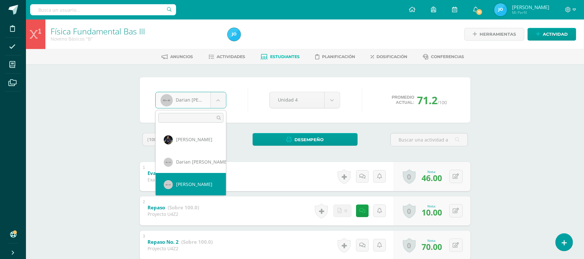
select select "221"
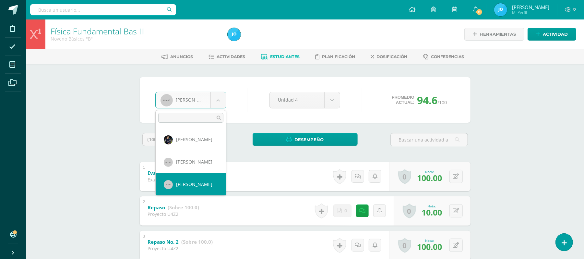
scroll to position [156, 0]
select select "343"
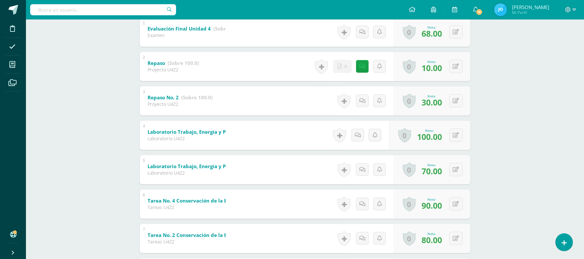
scroll to position [146, 0]
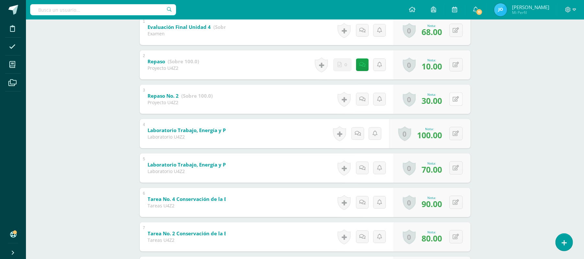
click at [458, 99] on icon at bounding box center [456, 99] width 6 height 6
type input "70"
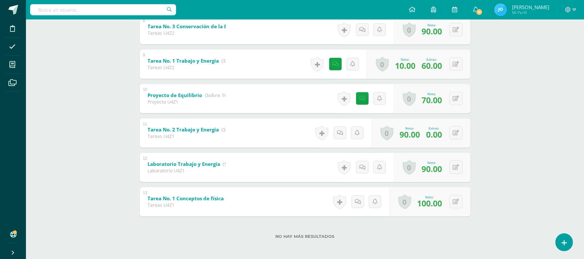
scroll to position [39, 0]
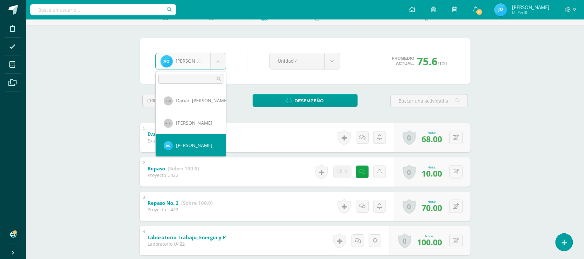
scroll to position [178, 0]
select select "226"
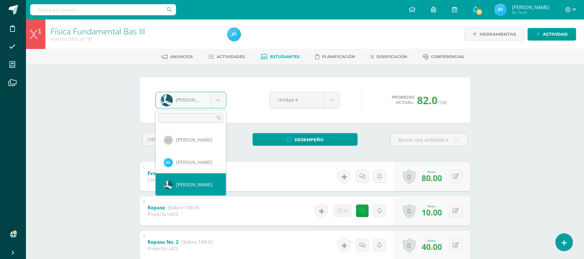
scroll to position [201, 0]
select select "346"
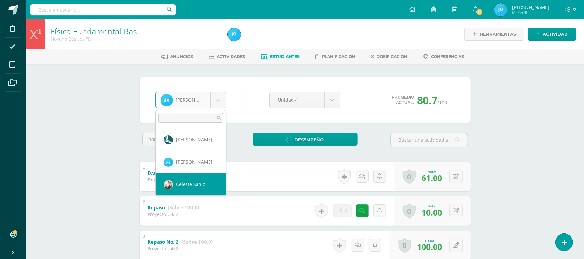
select select "229"
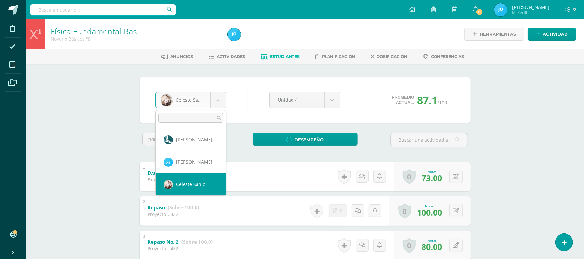
scroll to position [246, 0]
select select "231"
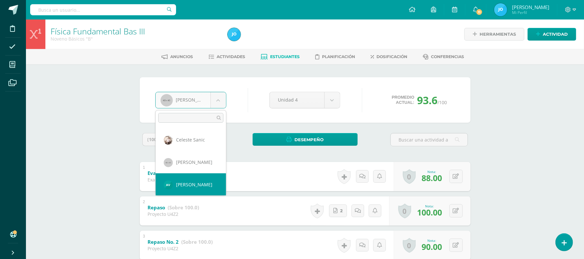
select select "347"
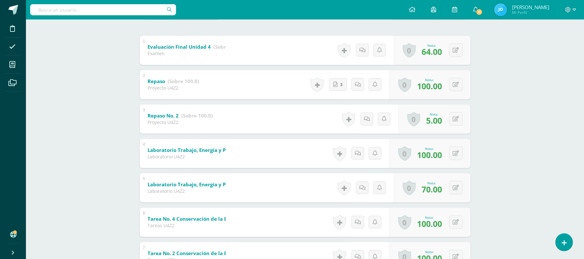
scroll to position [135, 0]
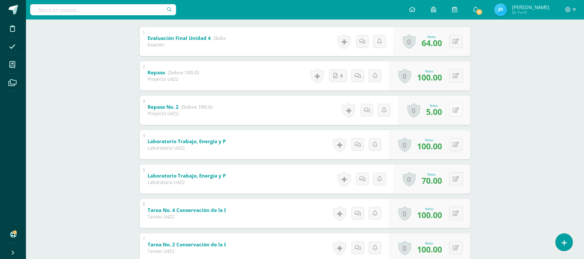
click at [458, 110] on icon at bounding box center [456, 110] width 6 height 6
type input "10"
click at [361, 111] on icon at bounding box center [364, 110] width 6 height 6
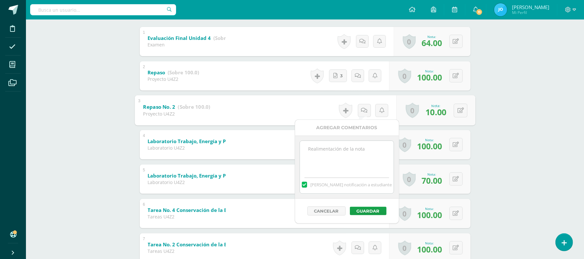
click at [348, 153] on textarea at bounding box center [347, 157] width 94 height 32
click at [307, 187] on label at bounding box center [304, 184] width 5 height 6
click at [0, 0] on input "[PERSON_NAME] notificación a estudiante" at bounding box center [0, 0] width 0 height 0
click at [315, 167] on textarea at bounding box center [347, 157] width 94 height 32
type textarea "E"
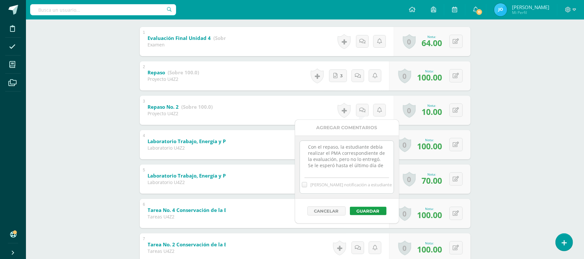
scroll to position [9, 0]
type textarea "Con el repaso, la estudiante debía realizar el PMA correspondiente de la evalua…"
click at [359, 210] on button "Guardar" at bounding box center [368, 210] width 37 height 8
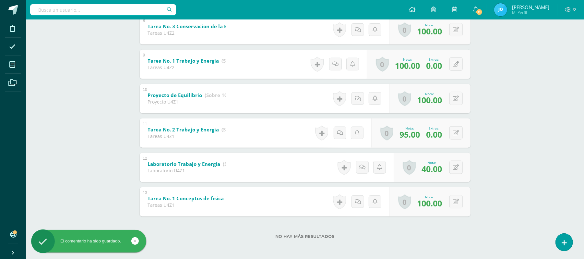
scroll to position [0, 0]
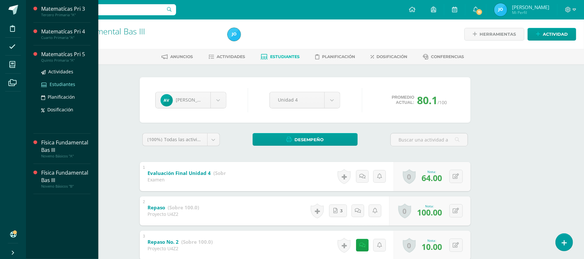
click at [63, 82] on span "Estudiantes" at bounding box center [63, 84] width 26 height 6
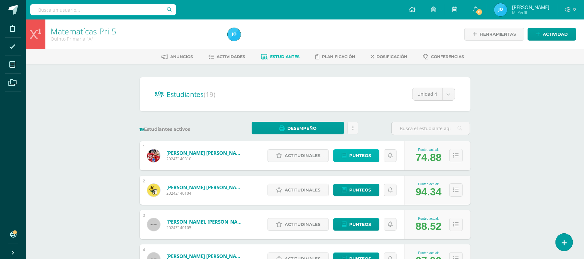
click at [370, 156] on span "Punteos" at bounding box center [360, 155] width 22 height 12
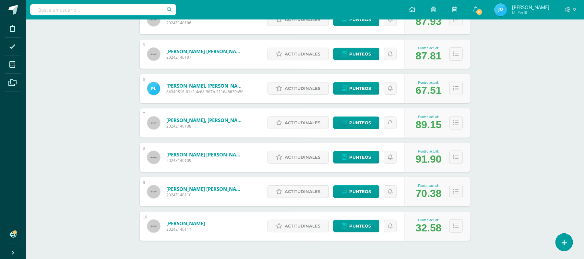
scroll to position [261, 0]
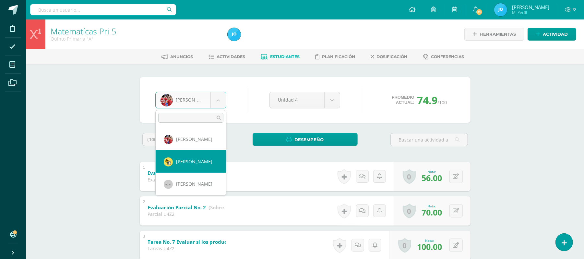
select select "123"
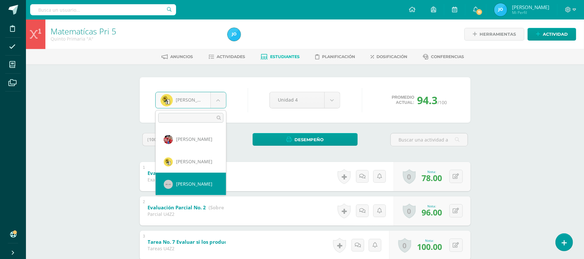
select select "124"
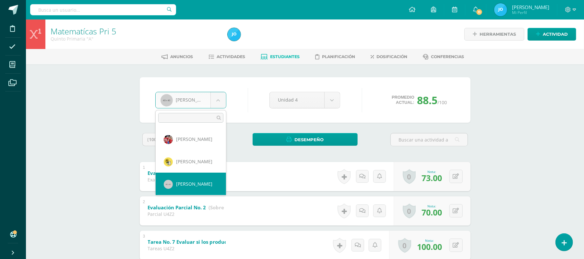
scroll to position [22, 0]
select select "125"
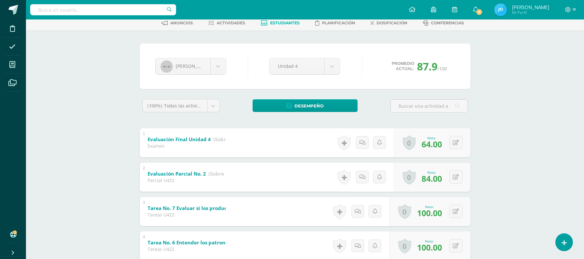
scroll to position [80, 0]
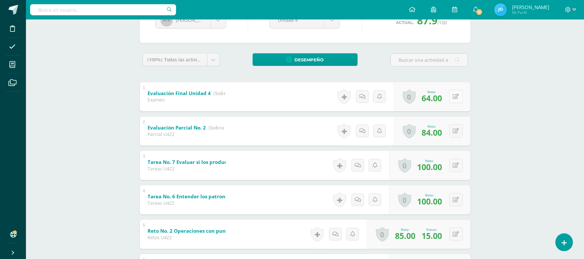
click at [454, 98] on button at bounding box center [455, 96] width 13 height 13
type input "65"
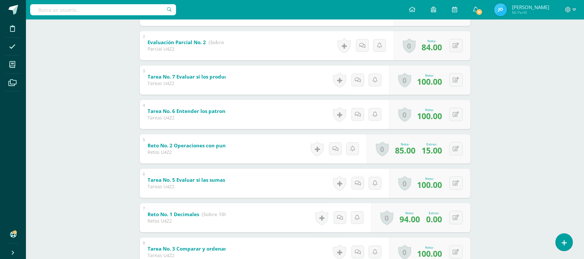
scroll to position [0, 0]
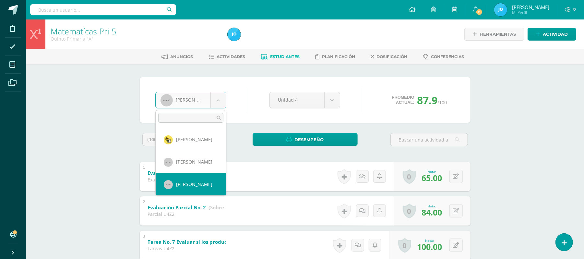
scroll to position [44, 0]
select select "126"
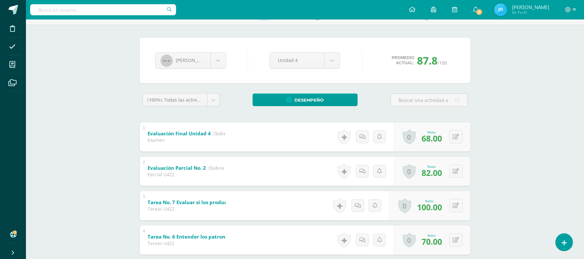
scroll to position [22, 0]
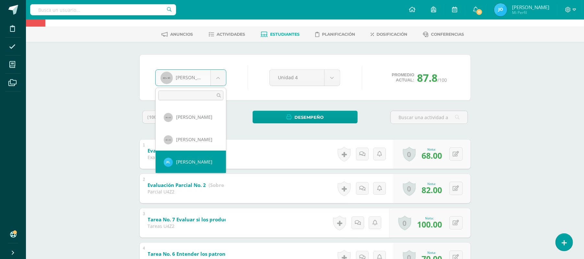
select select "409"
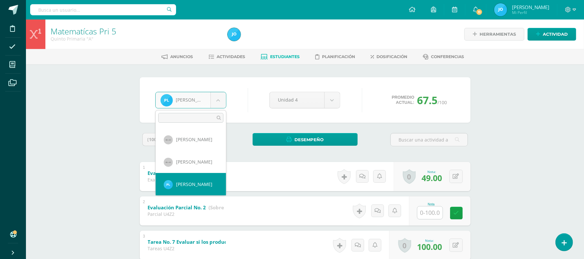
scroll to position [89, 0]
select select "127"
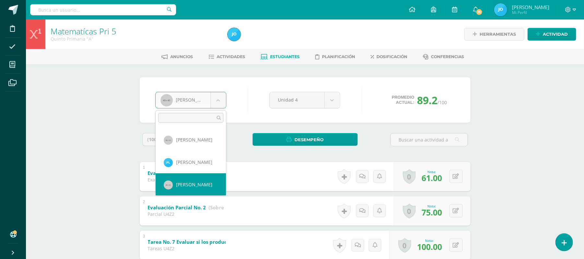
scroll to position [111, 0]
select select "128"
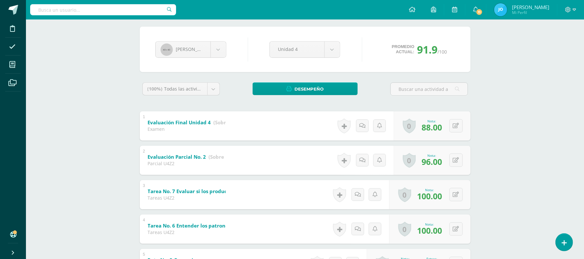
scroll to position [29, 0]
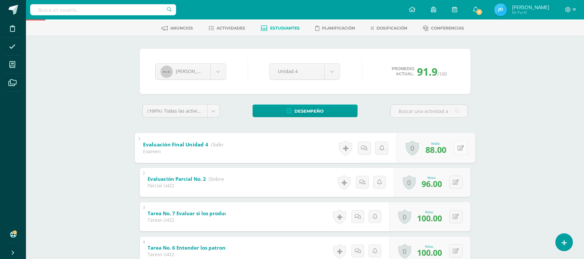
click at [458, 151] on button at bounding box center [460, 148] width 14 height 14
type input "89"
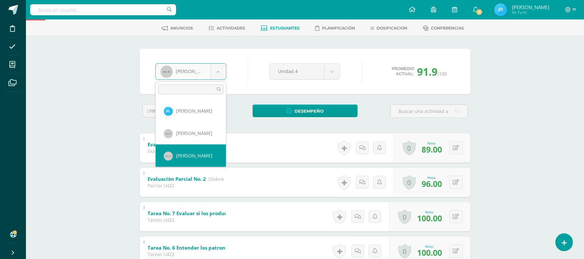
scroll to position [134, 0]
select select "129"
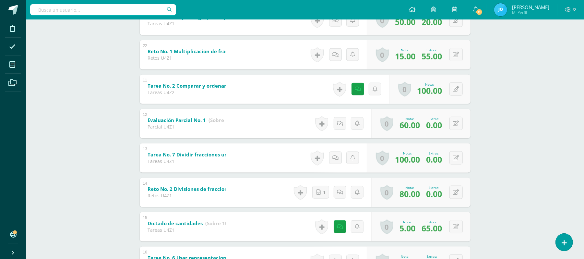
scroll to position [501, 0]
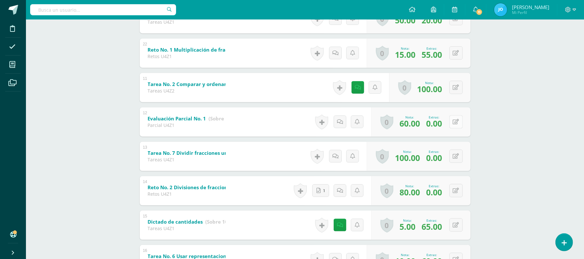
click at [457, 123] on icon at bounding box center [456, 122] width 6 height 6
type input "10"
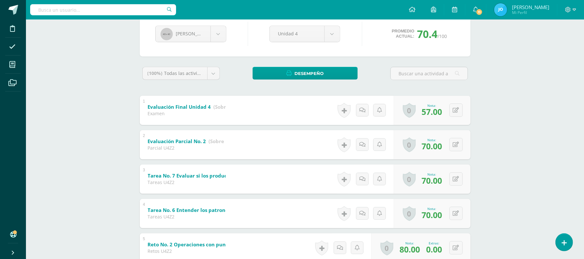
scroll to position [0, 0]
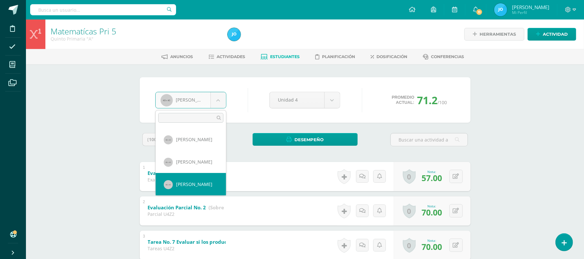
scroll to position [156, 0]
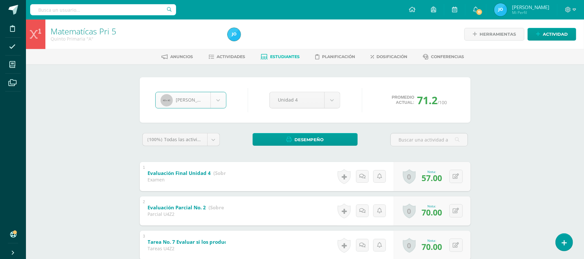
select select "130"
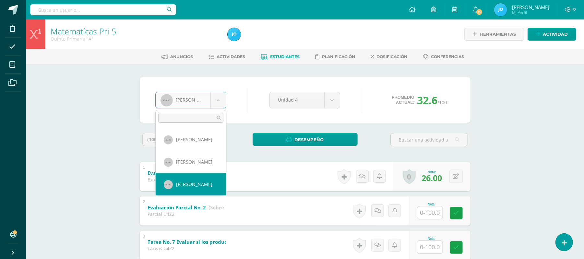
scroll to position [178, 0]
select select "387"
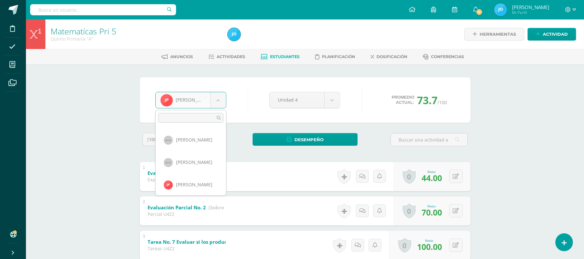
scroll to position [201, 0]
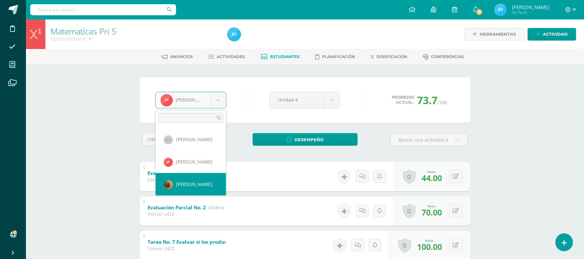
select select "131"
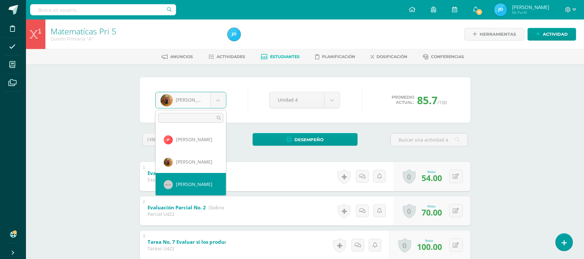
select select "132"
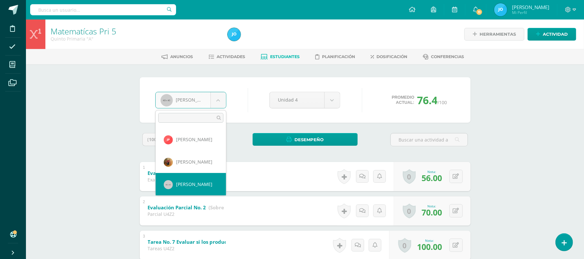
scroll to position [246, 0]
select select "133"
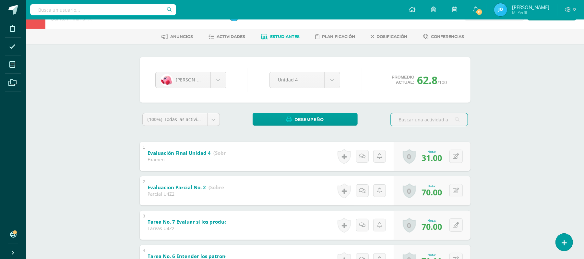
scroll to position [696, 0]
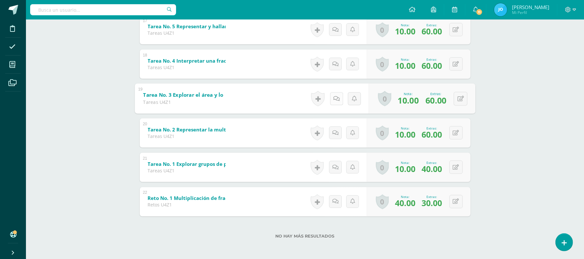
click at [340, 99] on link at bounding box center [336, 98] width 13 height 13
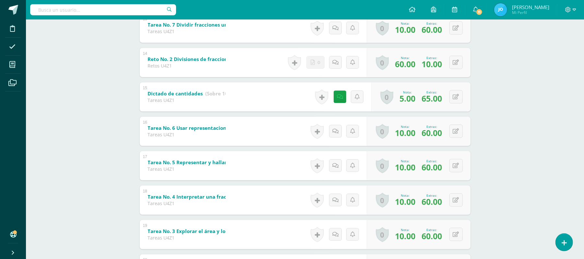
scroll to position [554, 0]
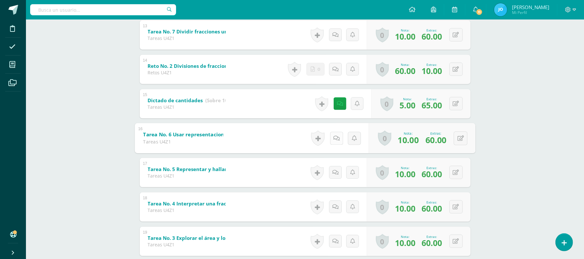
click at [333, 139] on icon at bounding box center [336, 138] width 6 height 6
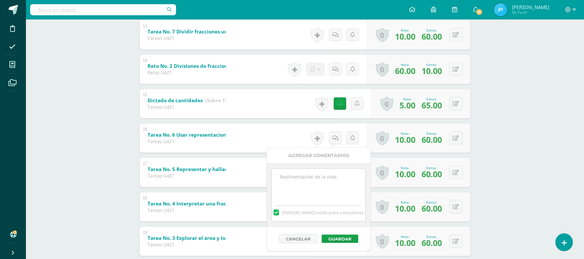
click at [279, 212] on label at bounding box center [276, 212] width 5 height 6
click at [0, 0] on input "[PERSON_NAME] notificación a estudiante" at bounding box center [0, 0] width 0 height 0
click at [298, 184] on textarea at bounding box center [319, 185] width 94 height 32
